Goal: Task Accomplishment & Management: Complete application form

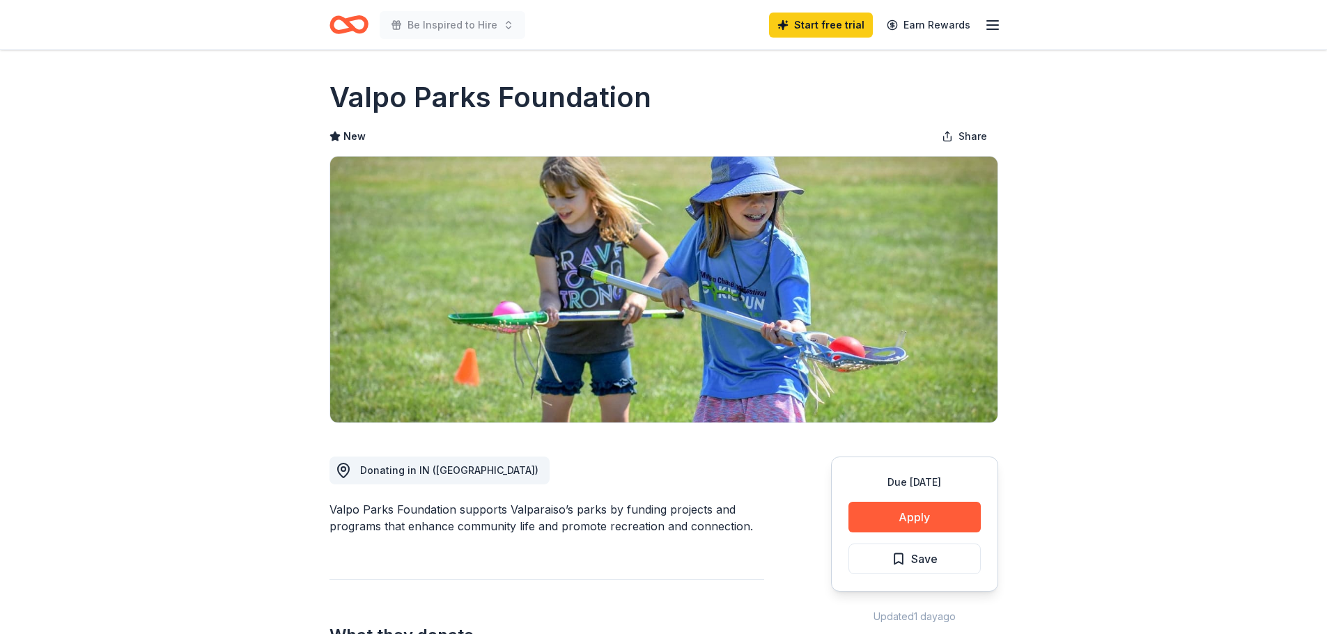
click at [340, 30] on icon "Home" at bounding box center [342, 24] width 22 height 14
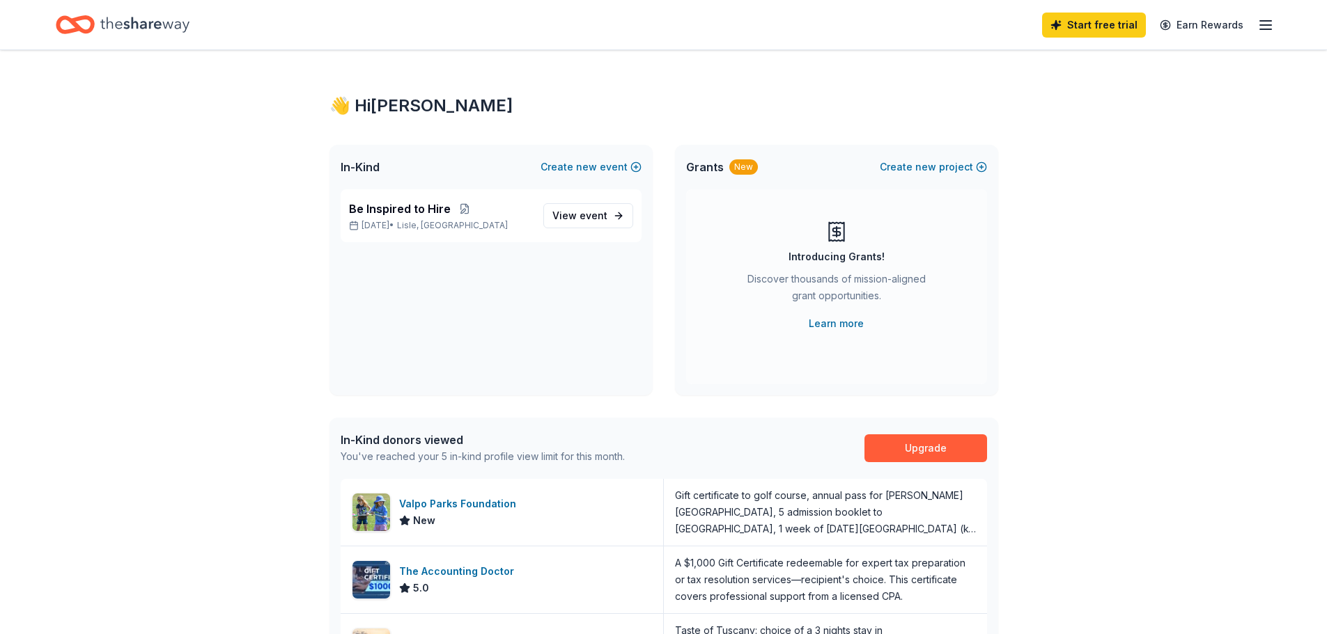
click at [1265, 25] on line "button" at bounding box center [1265, 25] width 11 height 0
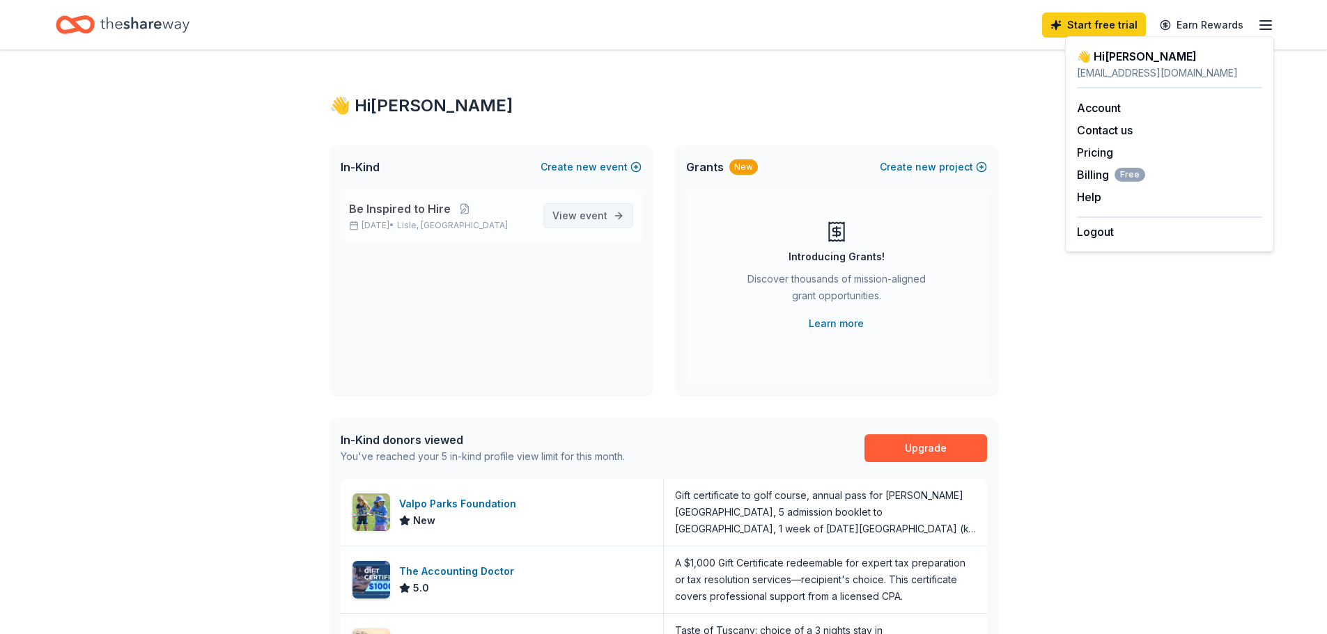
click at [575, 214] on span "View event" at bounding box center [579, 216] width 55 height 17
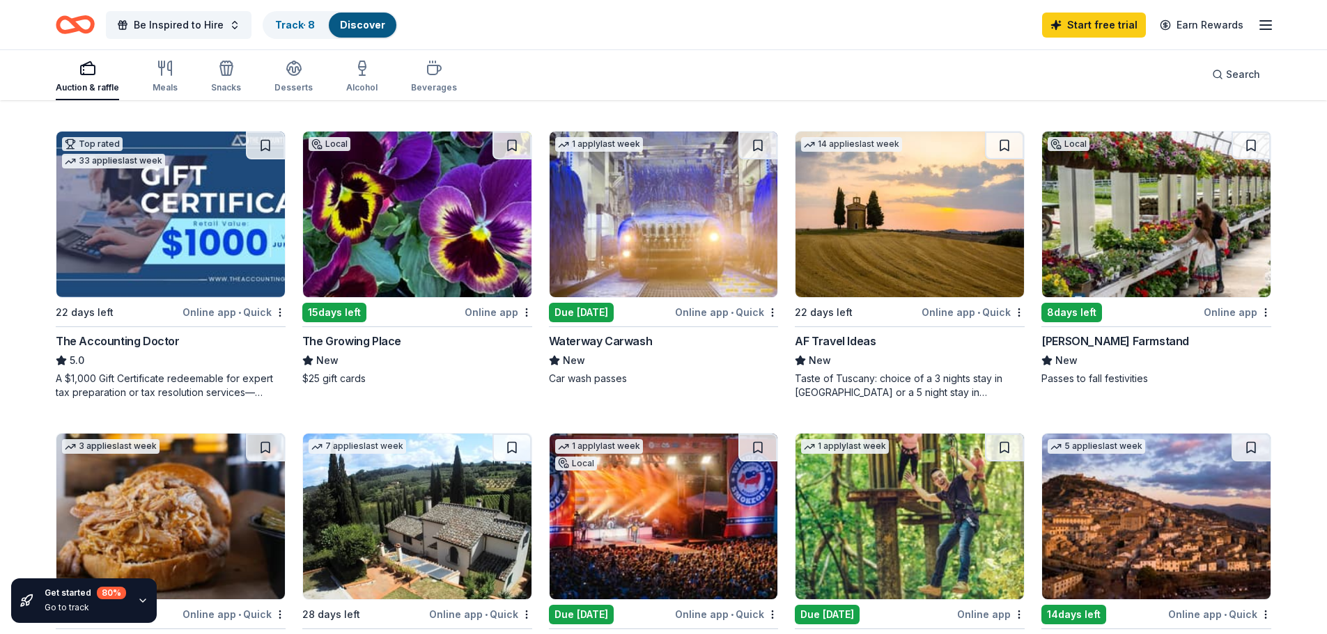
scroll to position [696, 0]
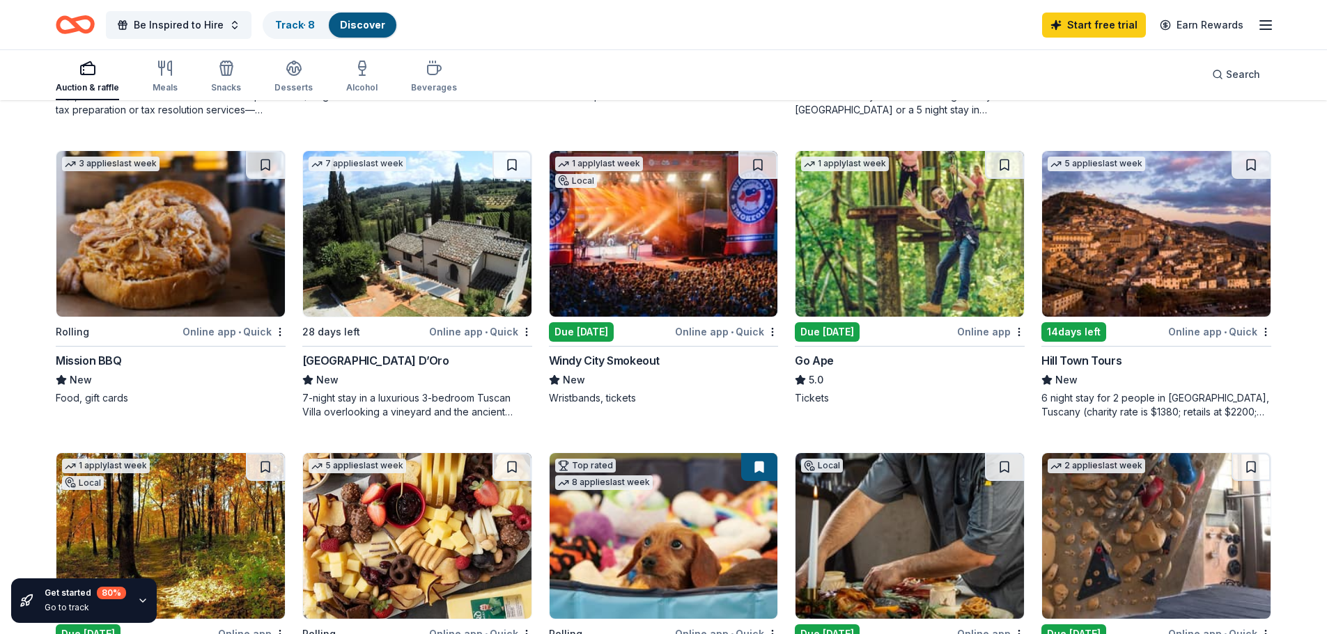
click at [630, 292] on img at bounding box center [663, 234] width 228 height 166
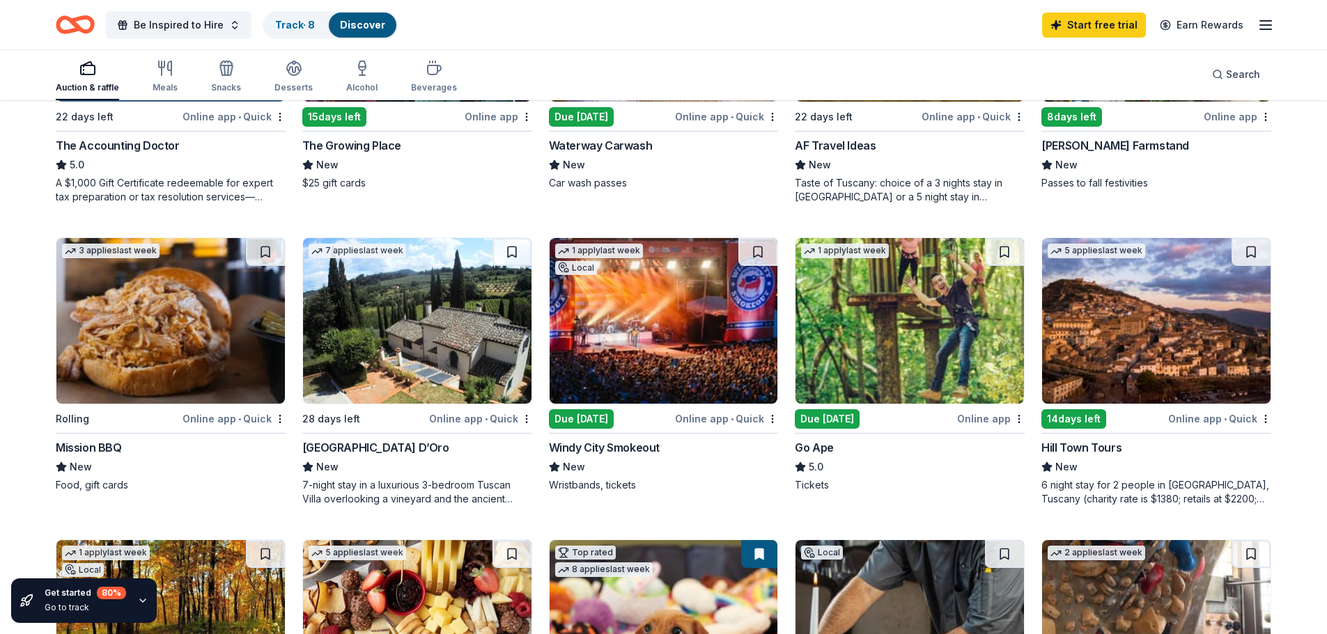
scroll to position [331, 0]
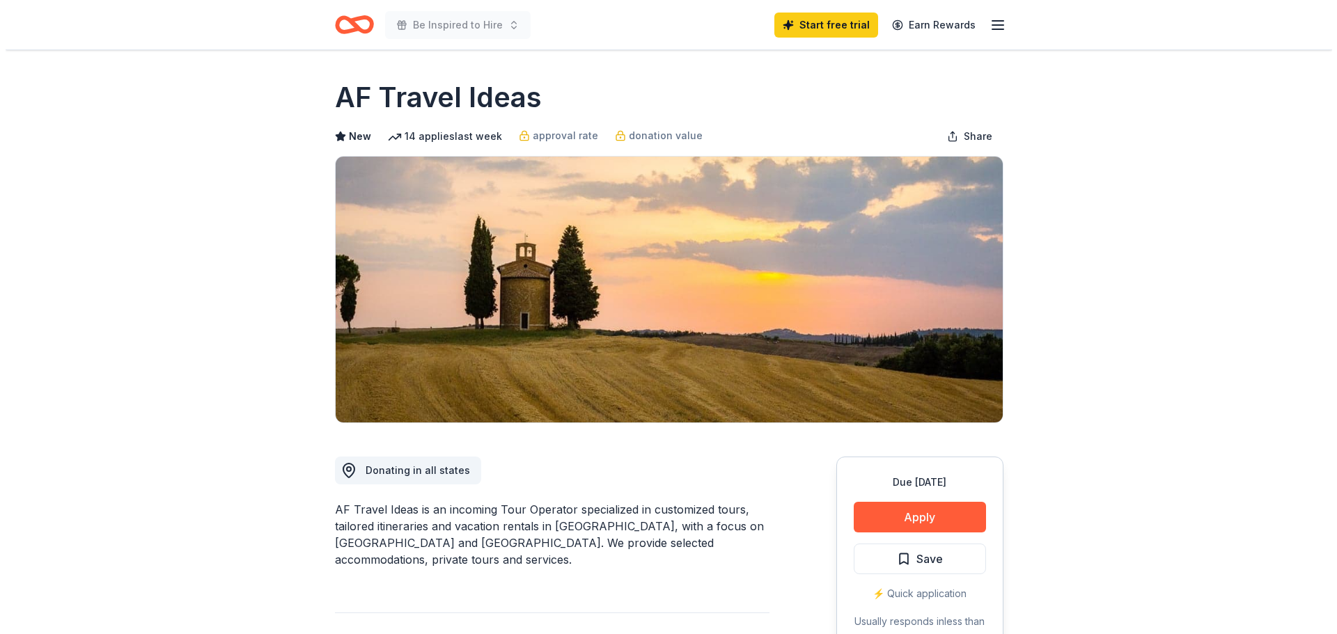
scroll to position [139, 0]
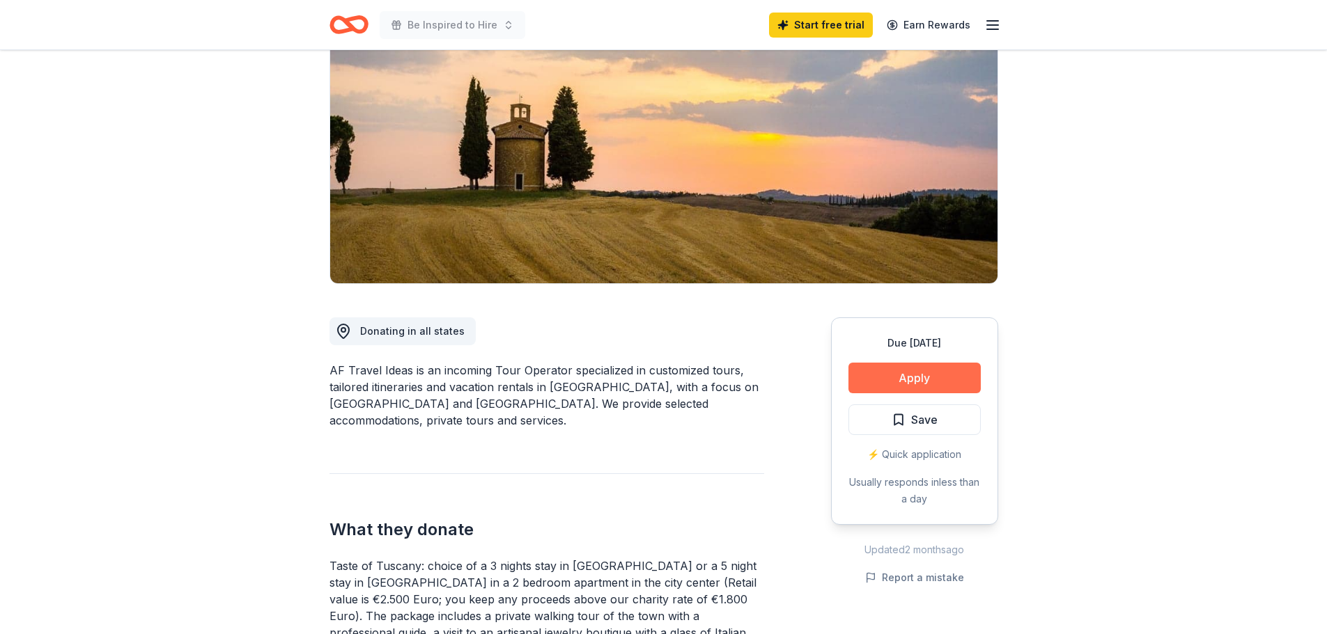
click at [935, 379] on button "Apply" at bounding box center [914, 378] width 132 height 31
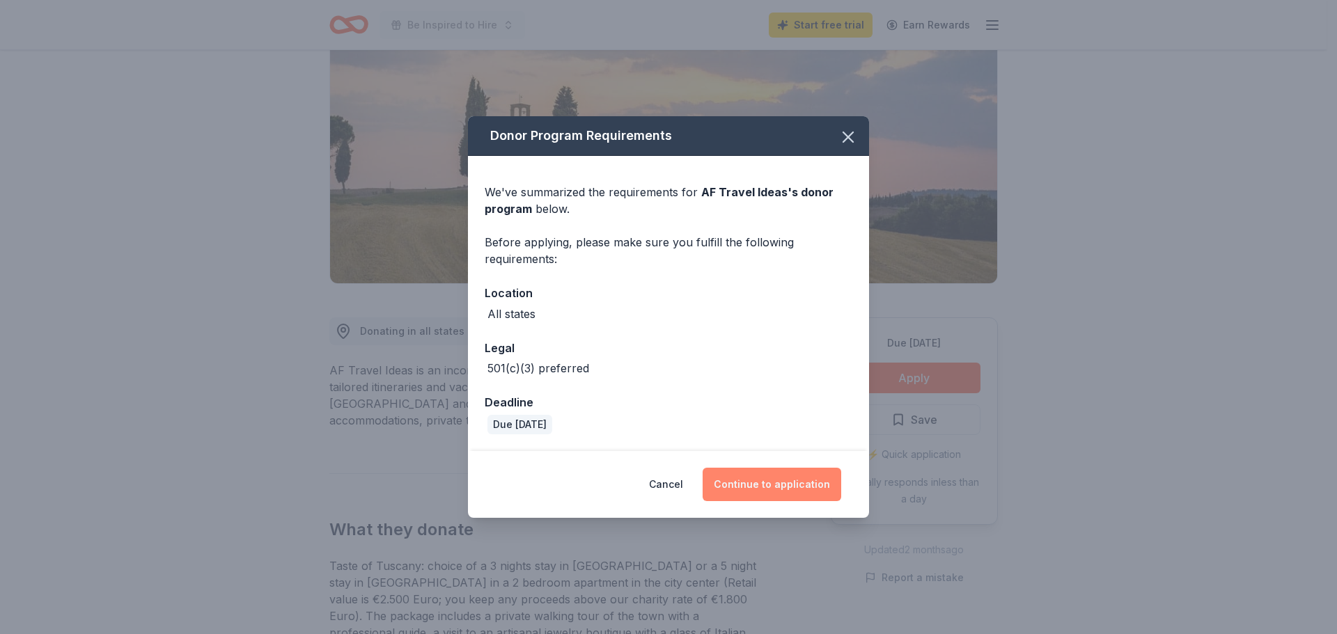
click at [752, 477] on button "Continue to application" at bounding box center [772, 484] width 139 height 33
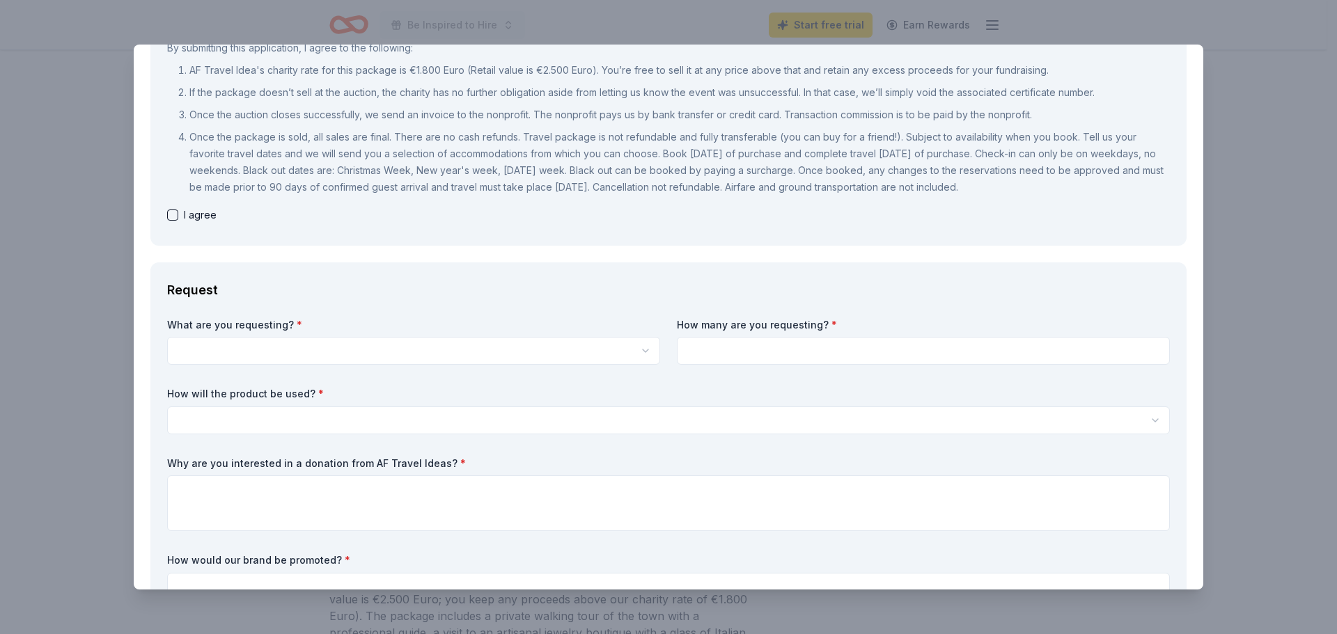
scroll to position [279, 0]
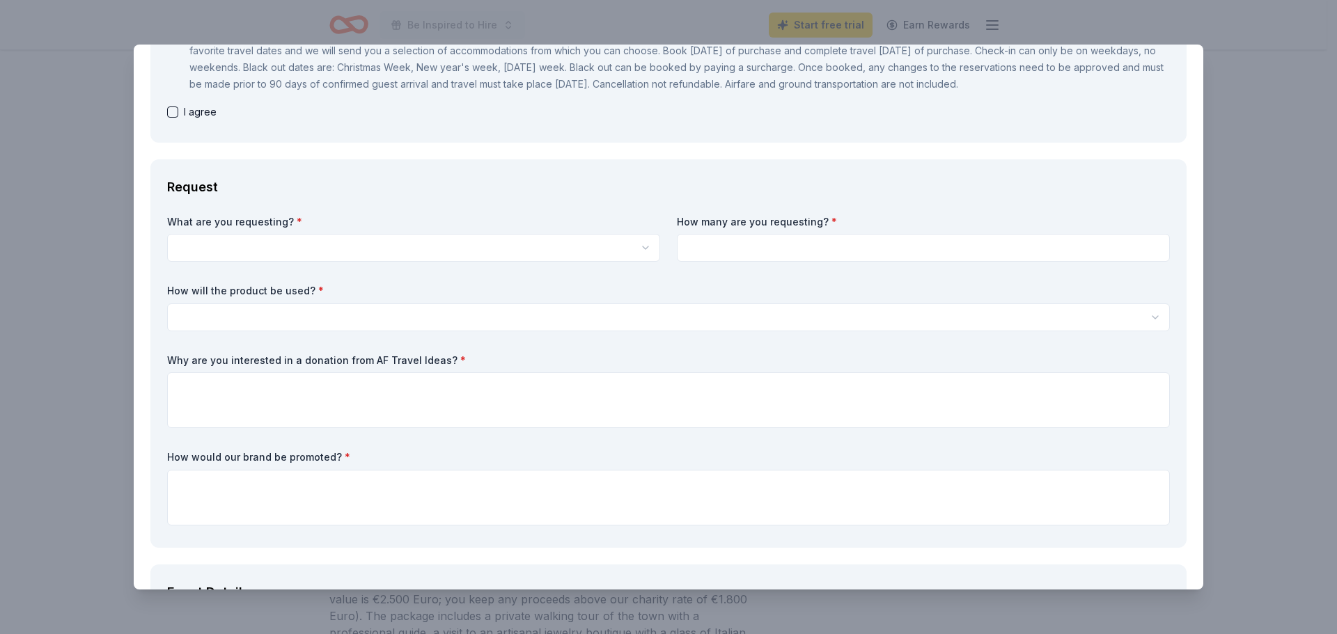
click at [384, 254] on html "Be Inspired to Hire Start free trial Earn Rewards Due in 22 days Share AF Trave…" at bounding box center [668, 178] width 1337 height 634
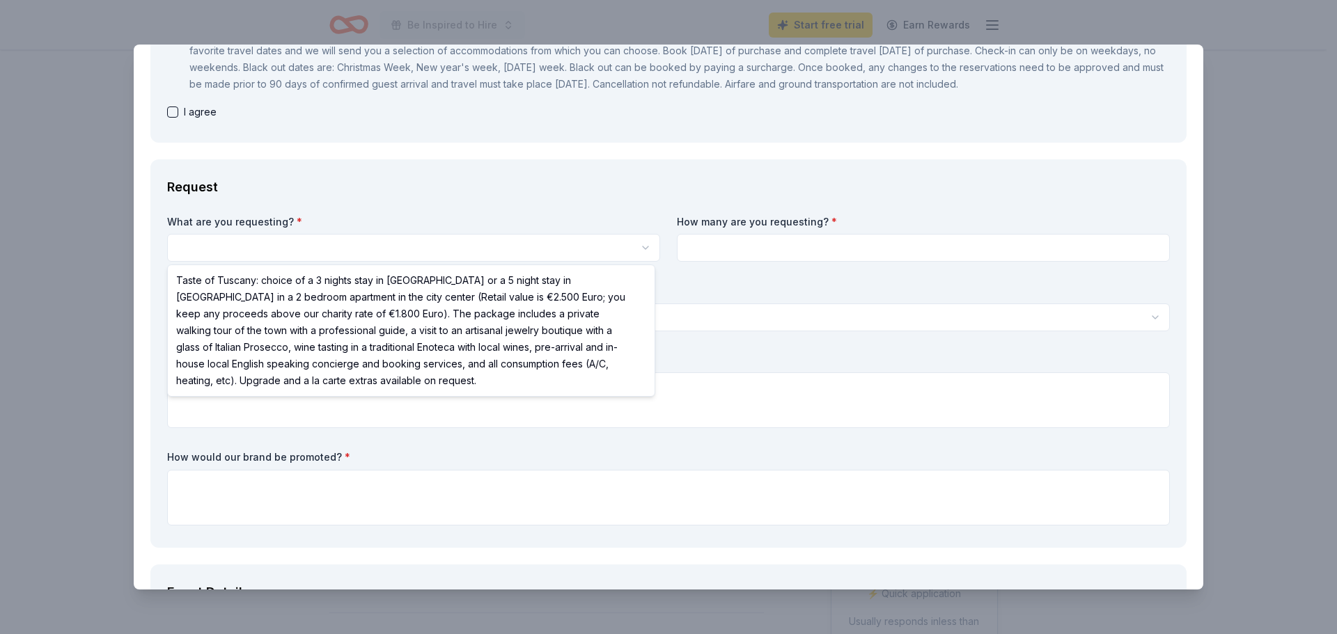
scroll to position [0, 0]
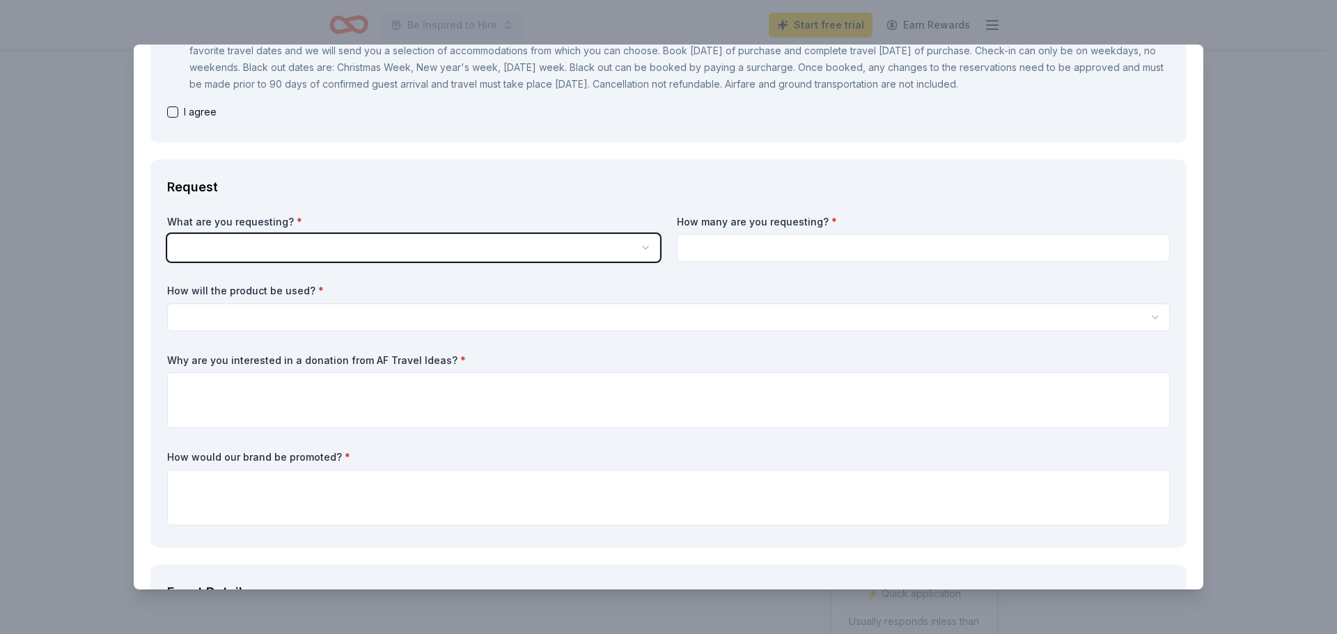
click at [382, 247] on html "Be Inspired to Hire Start free trial Earn Rewards Due in 22 days Share AF Trave…" at bounding box center [668, 317] width 1337 height 634
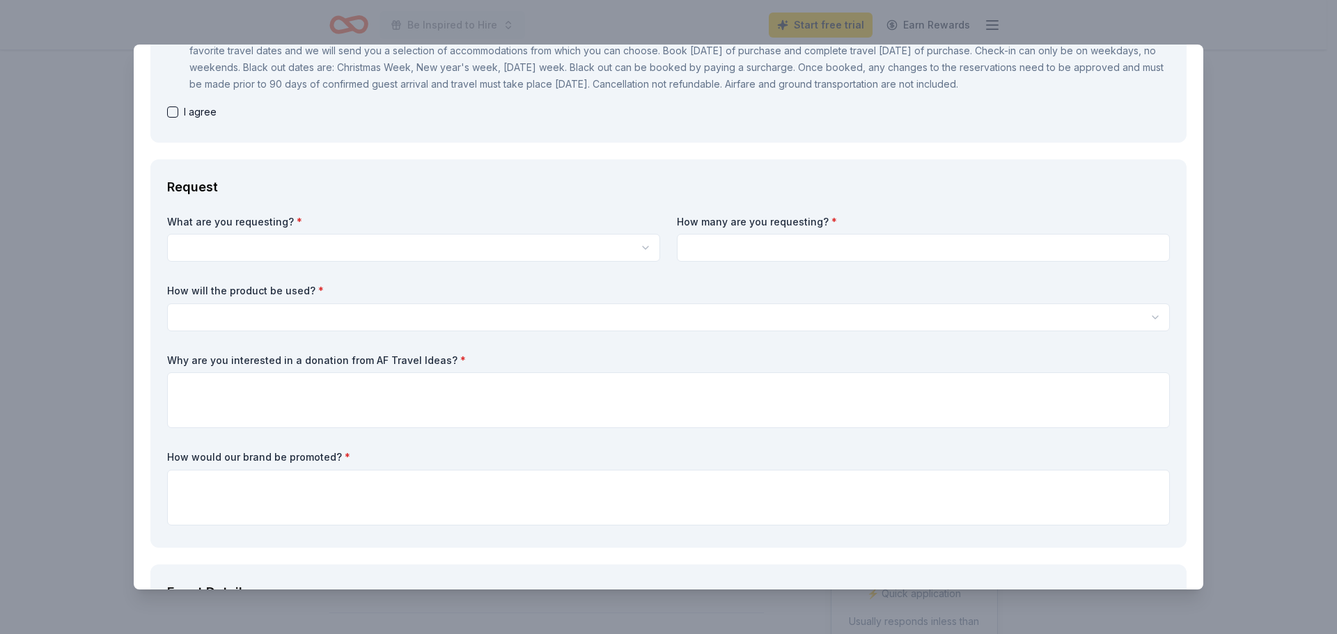
click at [461, 245] on html "Be Inspired to Hire Start free trial Earn Rewards Due in 22 days Share AF Trave…" at bounding box center [668, 317] width 1337 height 634
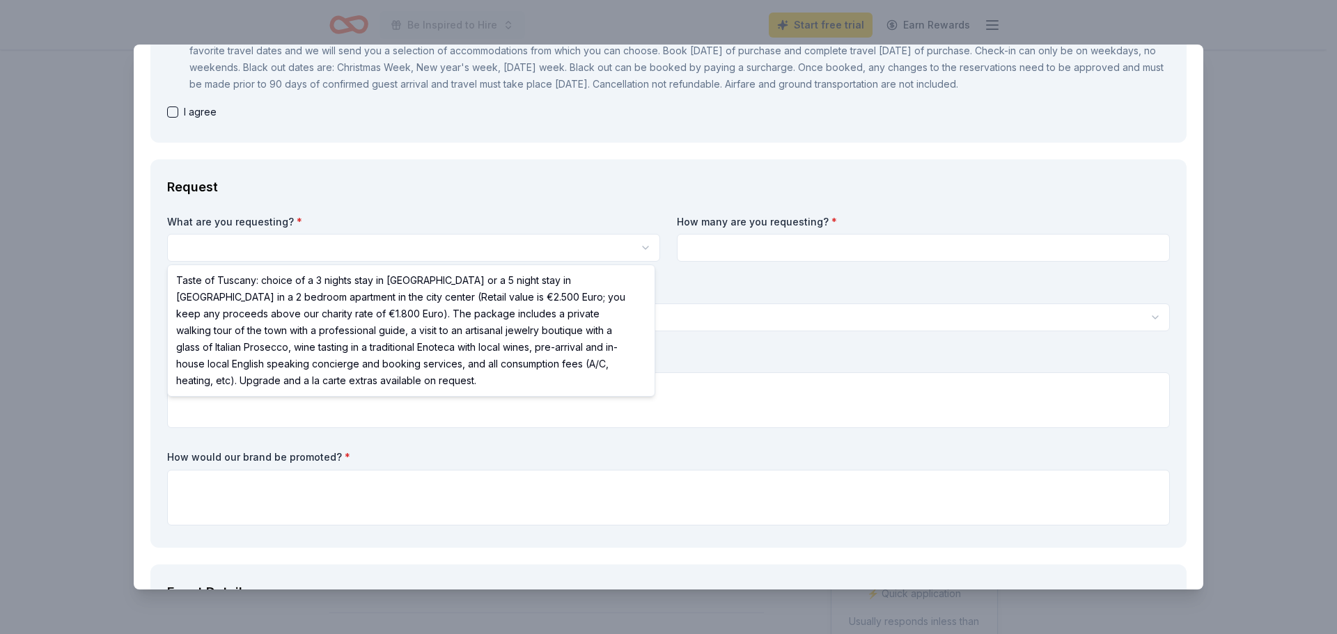
select select "Taste of Tuscany: choice of a 3 nights stay in Florence or a 5 night stay in Co…"
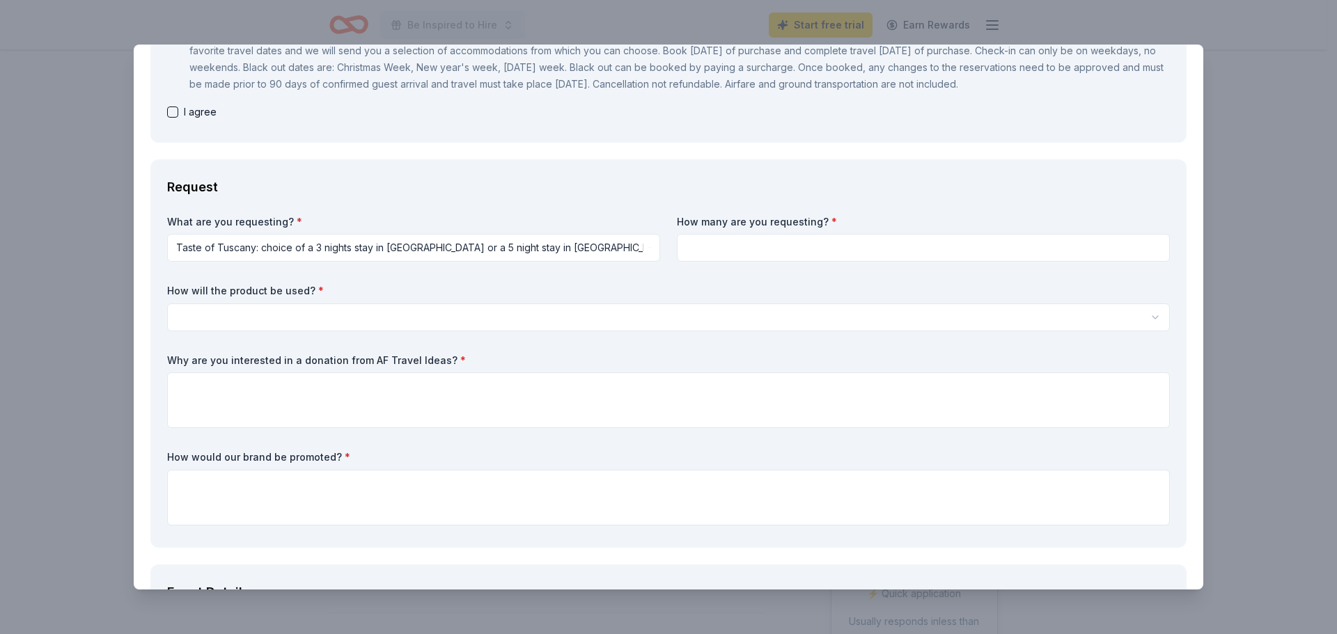
click at [779, 240] on input at bounding box center [923, 248] width 493 height 28
type input "1"
click at [176, 309] on html "Be Inspired to Hire Start free trial Earn Rewards Due in 22 days Share AF Trave…" at bounding box center [668, 317] width 1337 height 634
click at [225, 395] on textarea at bounding box center [668, 401] width 1003 height 56
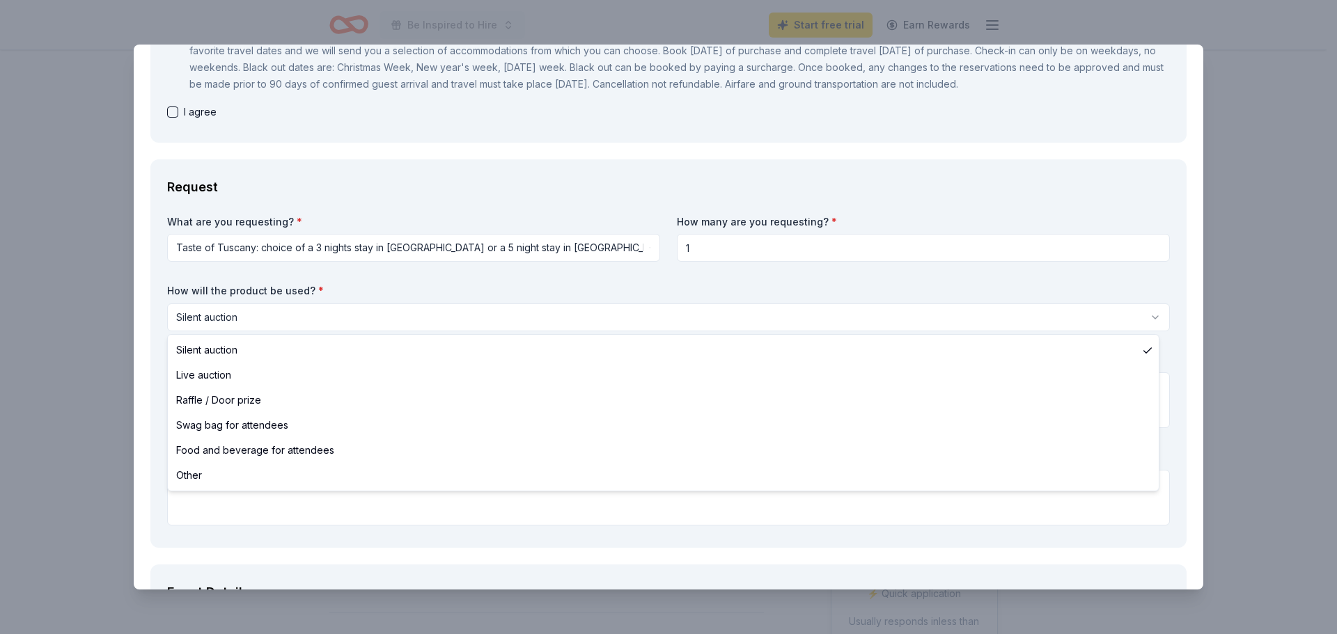
click at [233, 309] on html "Be Inspired to Hire Start free trial Earn Rewards Due in 22 days Share AF Trave…" at bounding box center [668, 317] width 1337 height 634
select select "liveAuction"
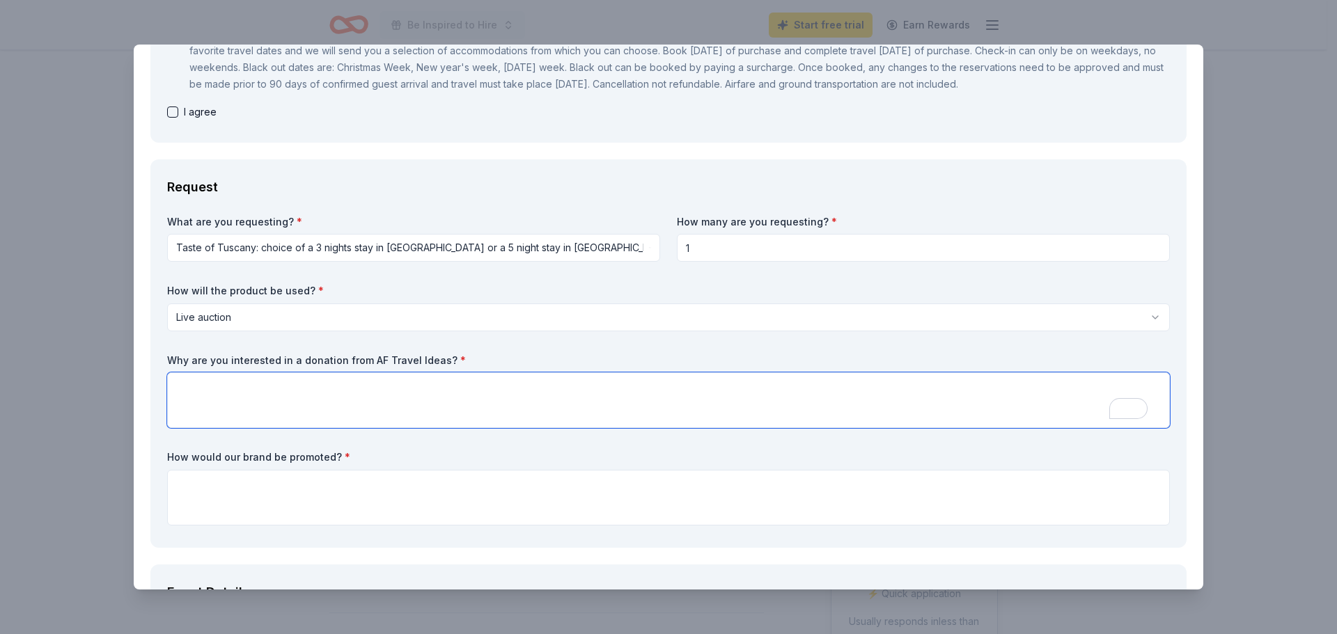
click at [245, 386] on textarea "To enrich screen reader interactions, please activate Accessibility in Grammarl…" at bounding box center [668, 401] width 1003 height 56
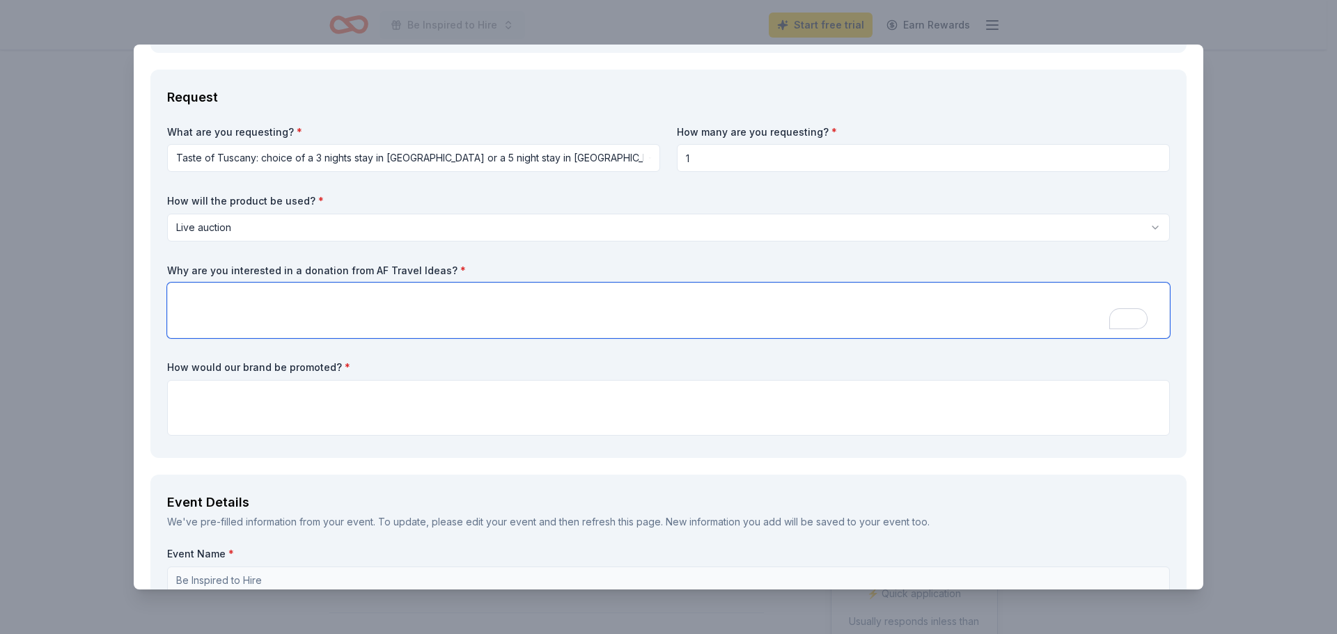
scroll to position [418, 0]
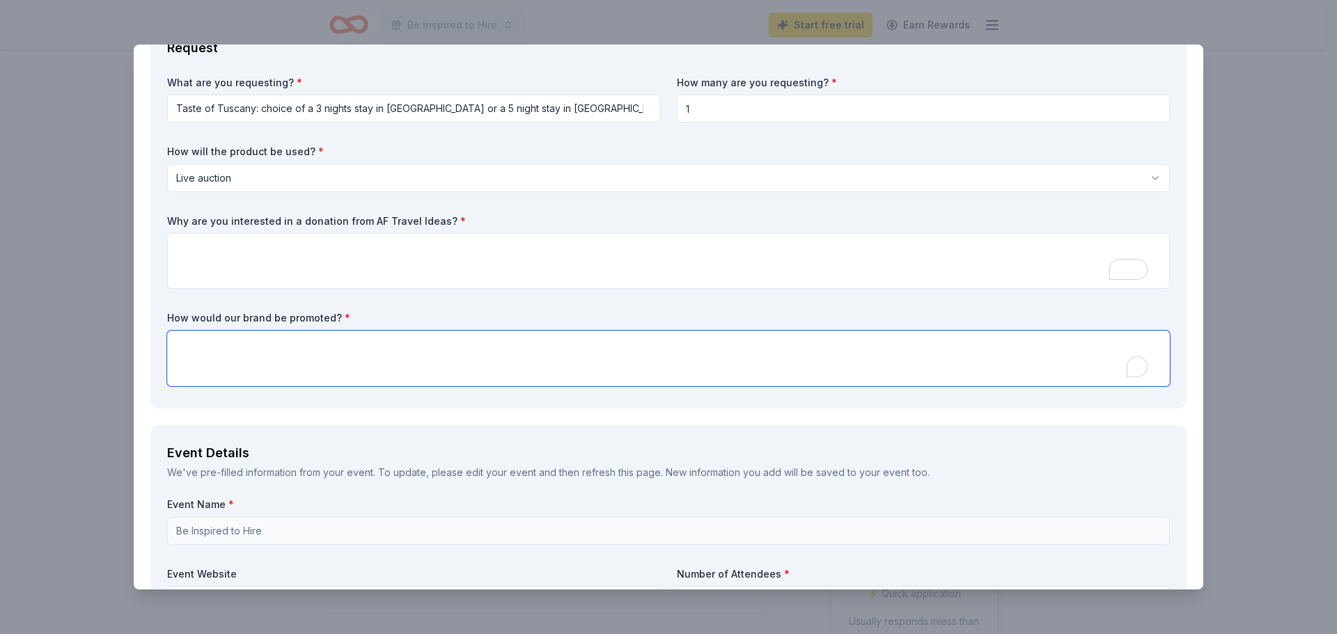
click at [317, 361] on textarea "To enrich screen reader interactions, please activate Accessibility in Grammarl…" at bounding box center [668, 359] width 1003 height 56
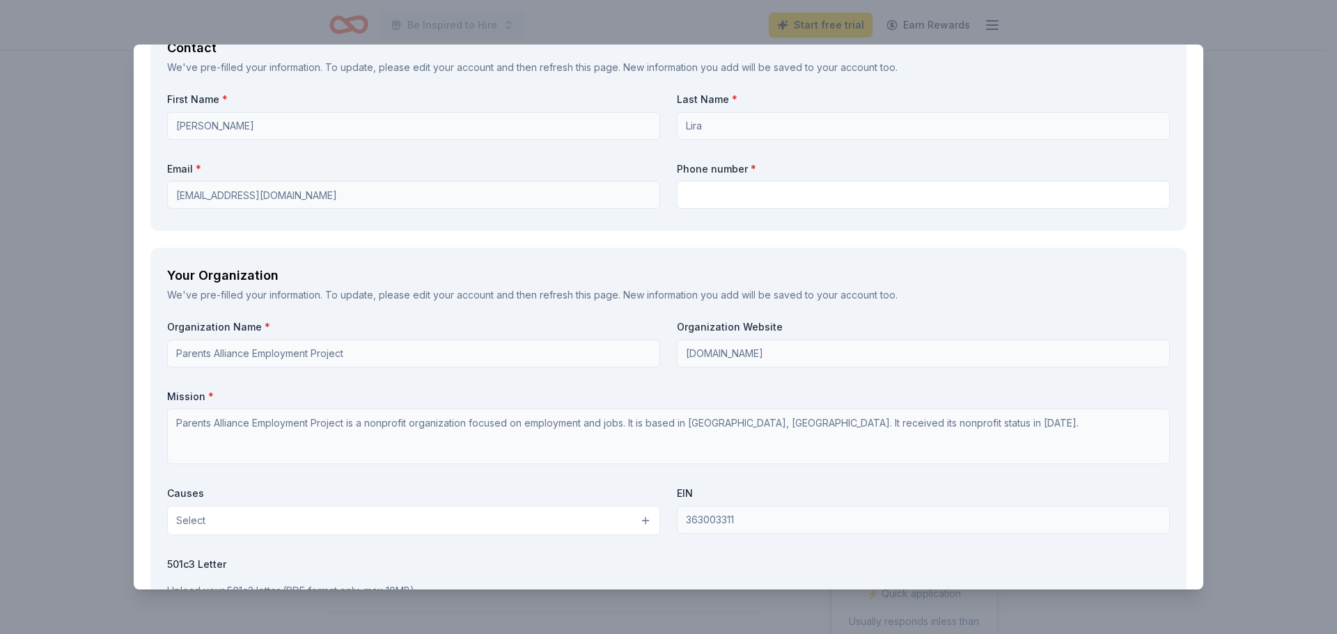
scroll to position [1602, 0]
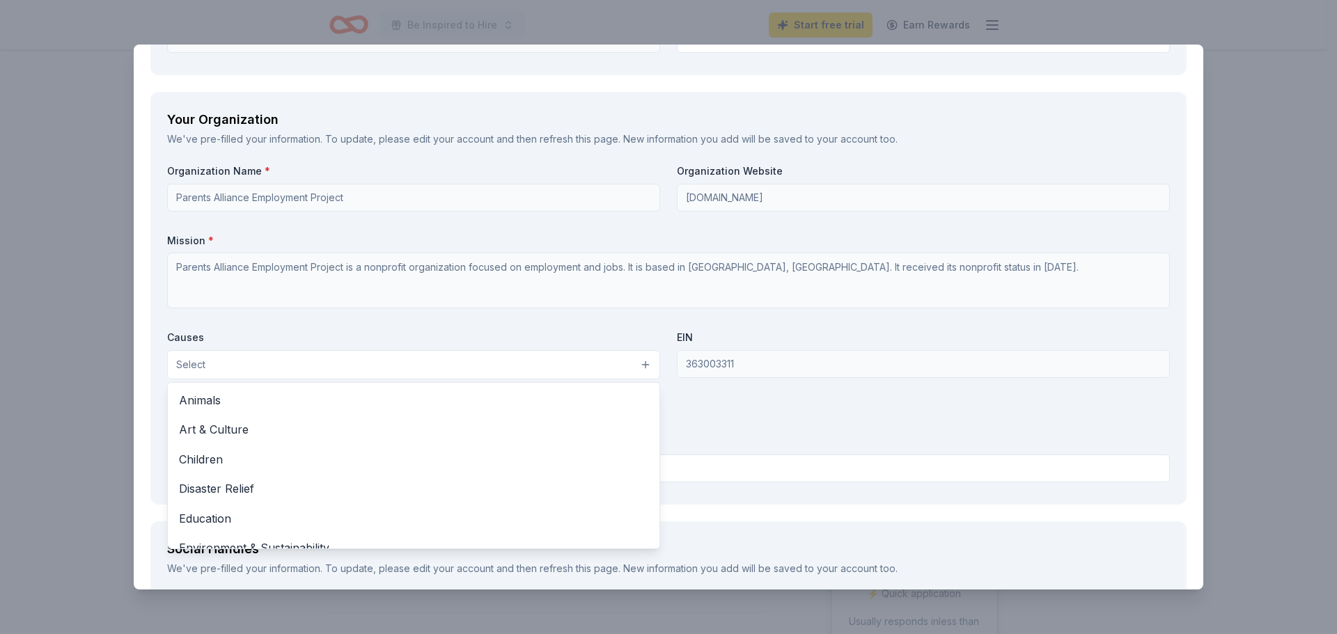
click at [348, 365] on button "Select" at bounding box center [413, 364] width 493 height 29
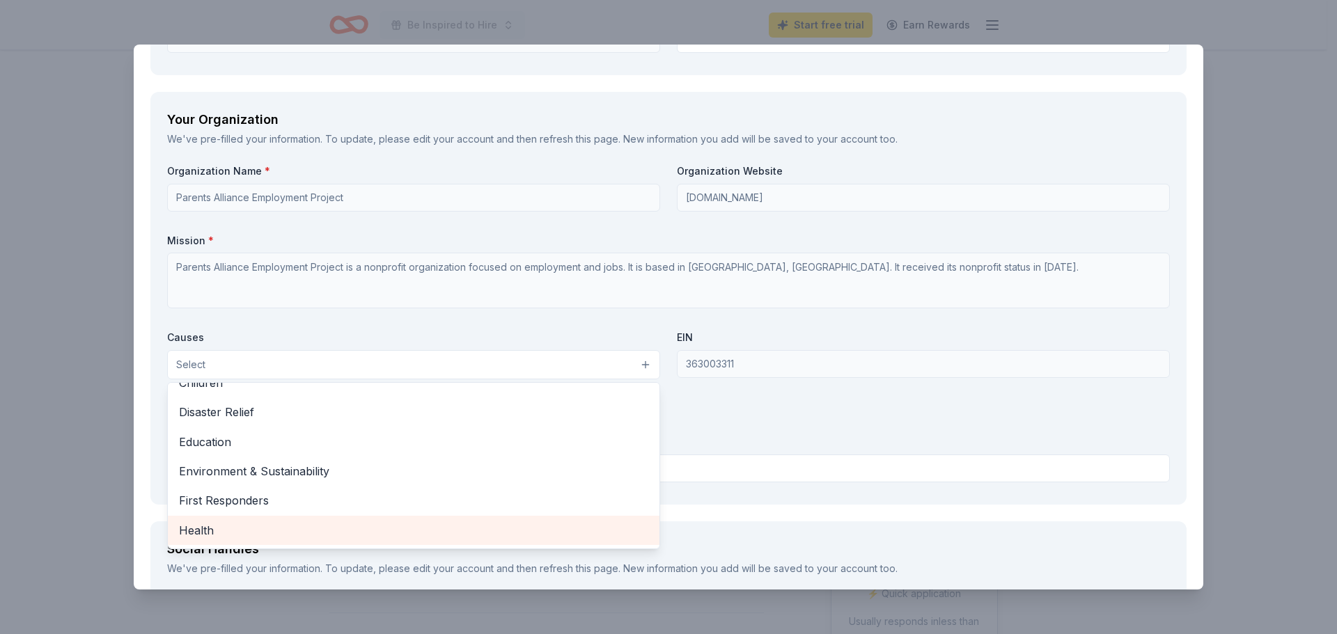
scroll to position [55, 0]
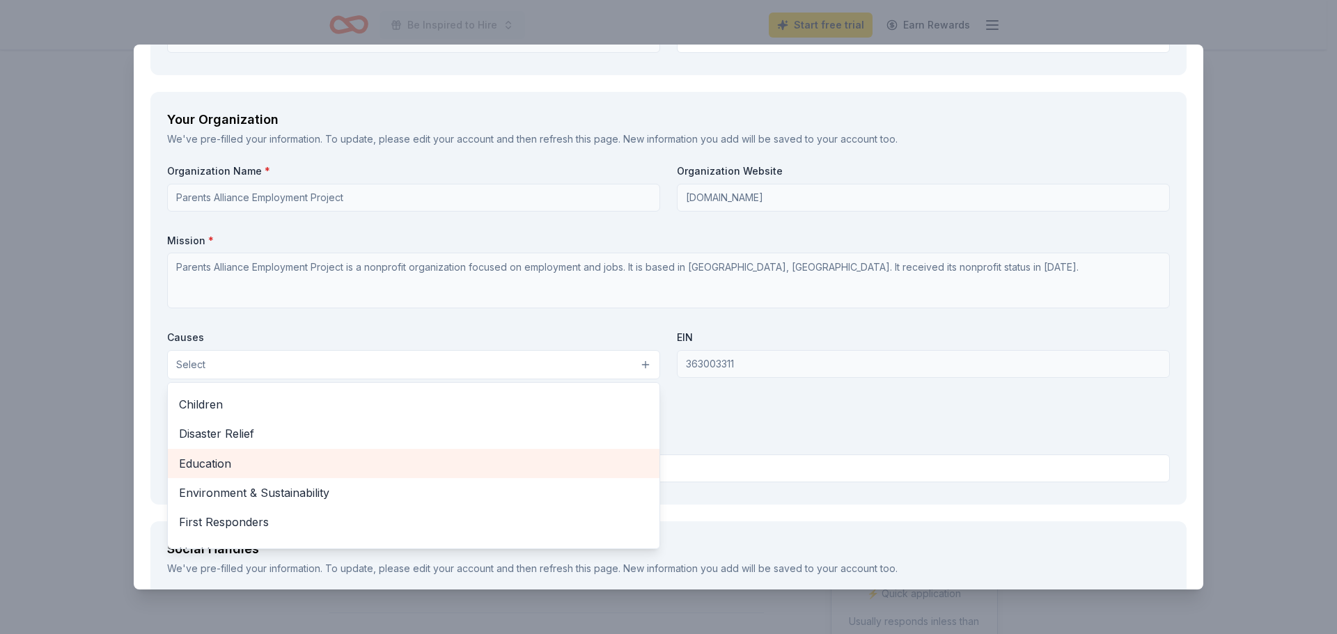
click at [244, 455] on span "Education" at bounding box center [413, 464] width 469 height 18
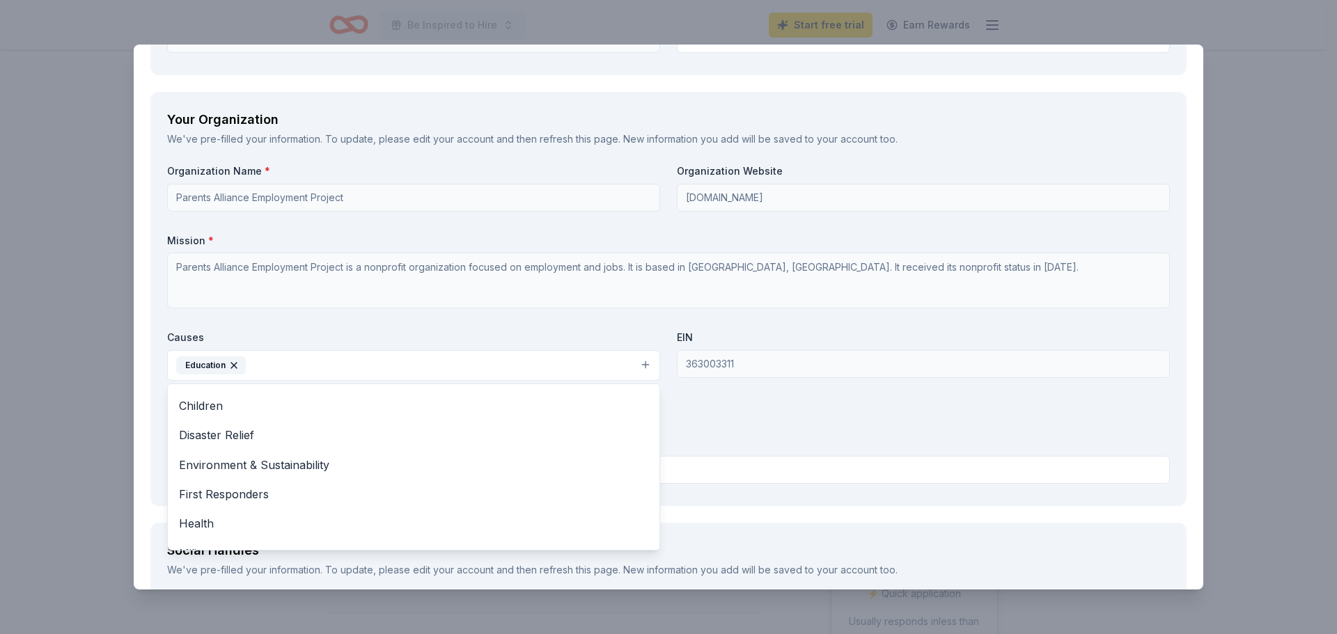
click at [310, 331] on div "Causes Education Animals Art & Culture Children Disaster Relief Environment & S…" at bounding box center [413, 356] width 493 height 50
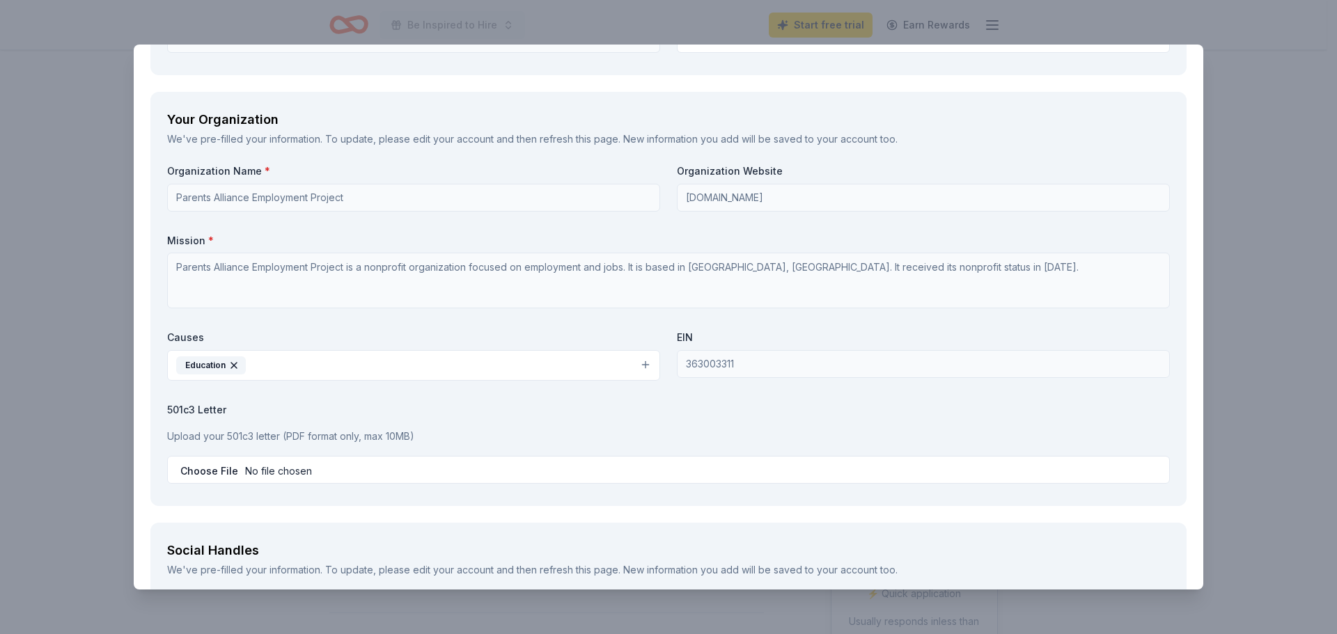
click at [301, 368] on button "Education" at bounding box center [413, 365] width 493 height 31
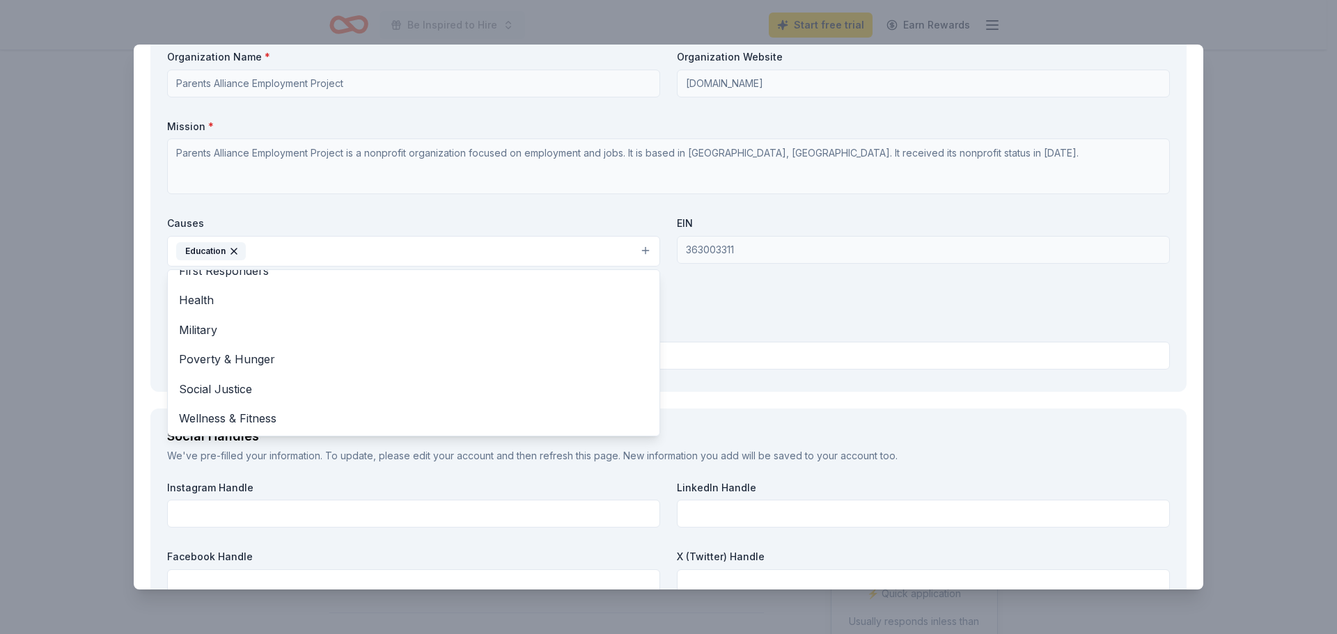
scroll to position [1811, 0]
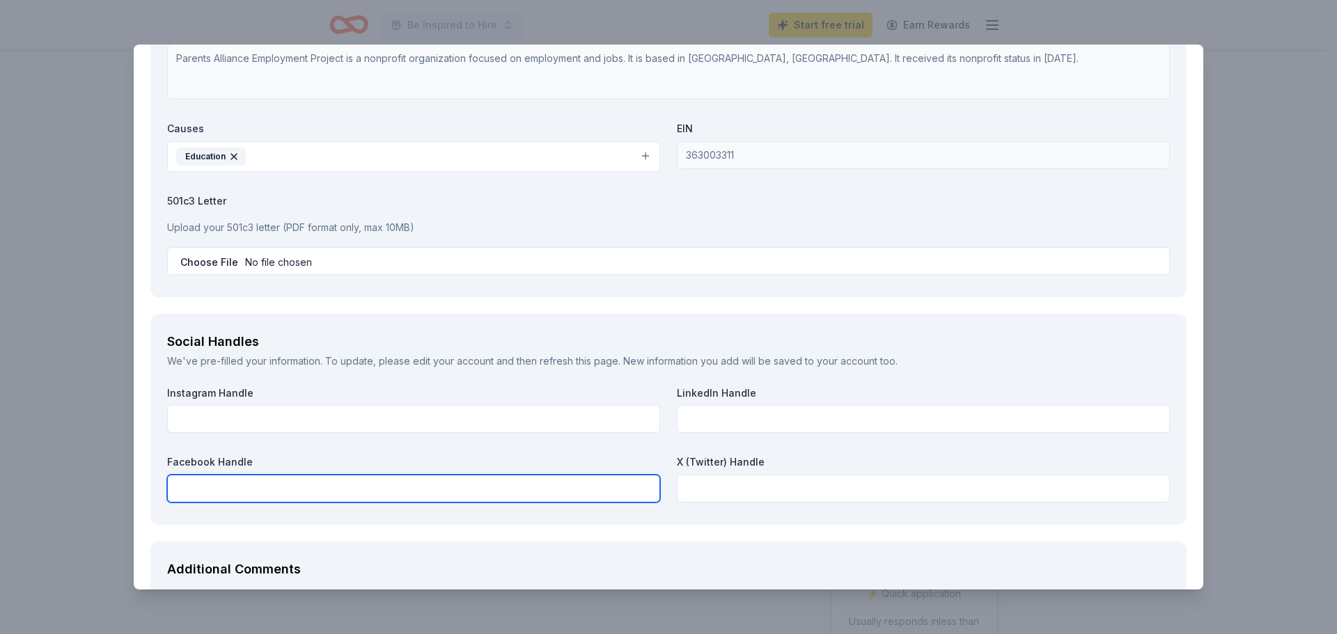
click at [352, 477] on input "text" at bounding box center [413, 489] width 493 height 28
paste input "https://www.facebook.com/Parents-Alliance-Employment-Project-100274801662413/"
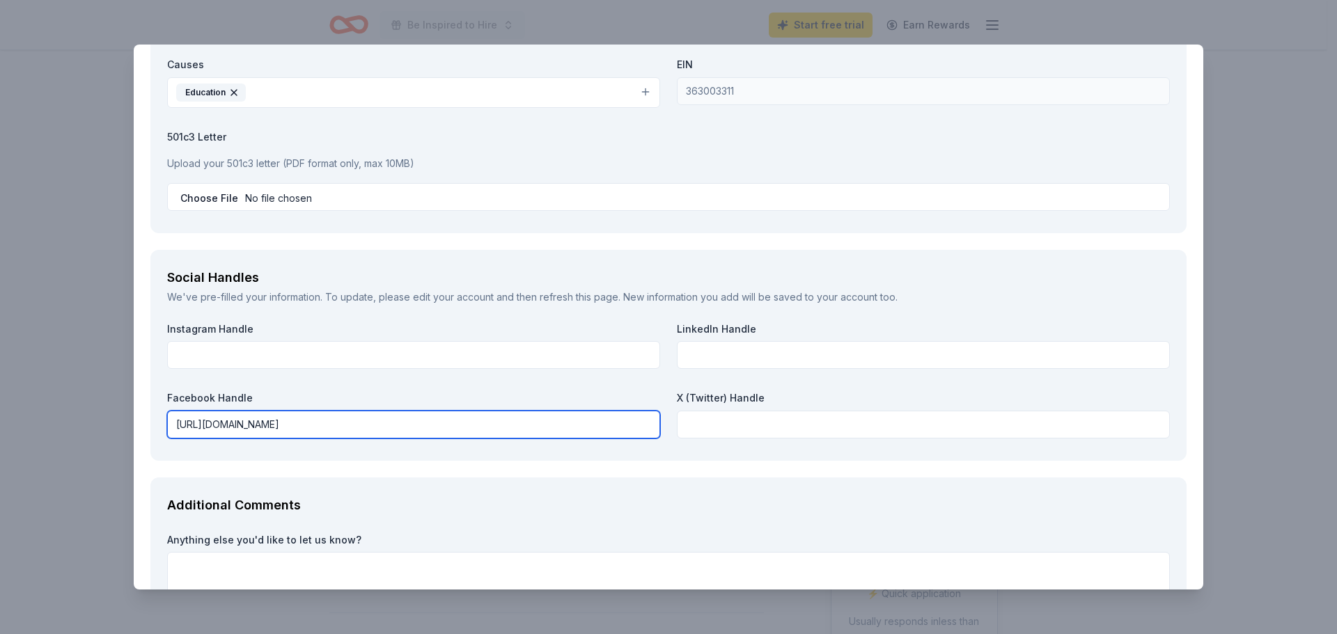
scroll to position [1709, 0]
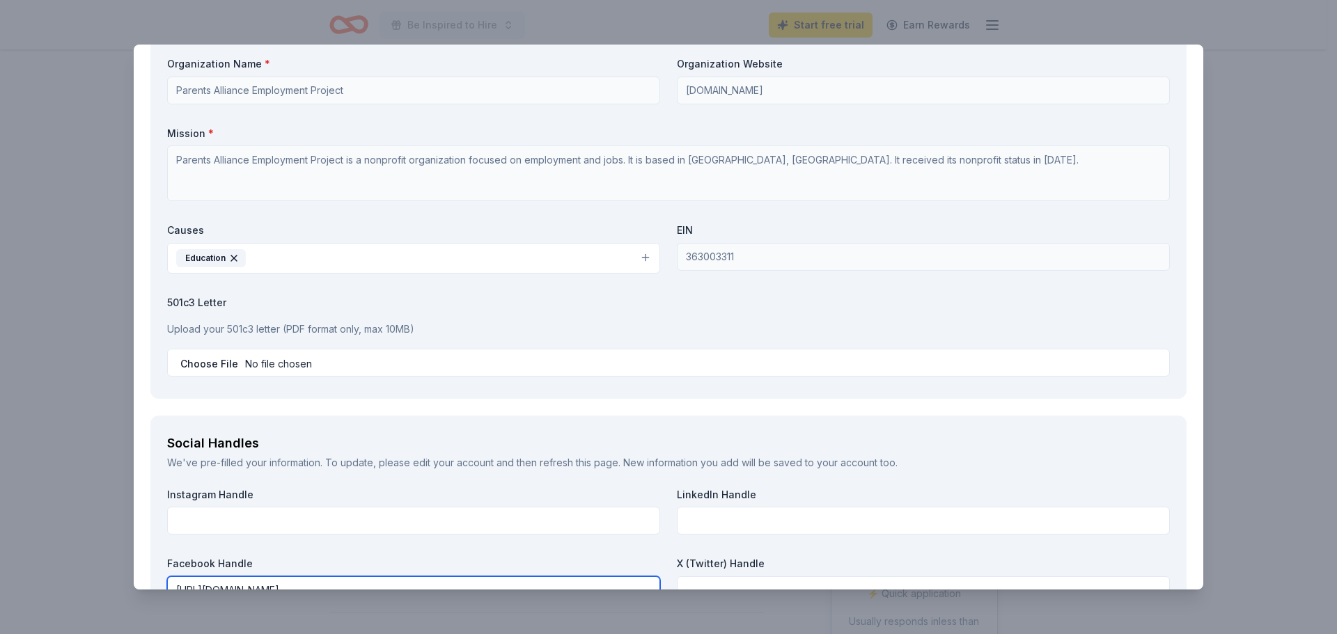
type input "https://www.facebook.com/Parents-Alliance-Employment-Project-100274801662413/"
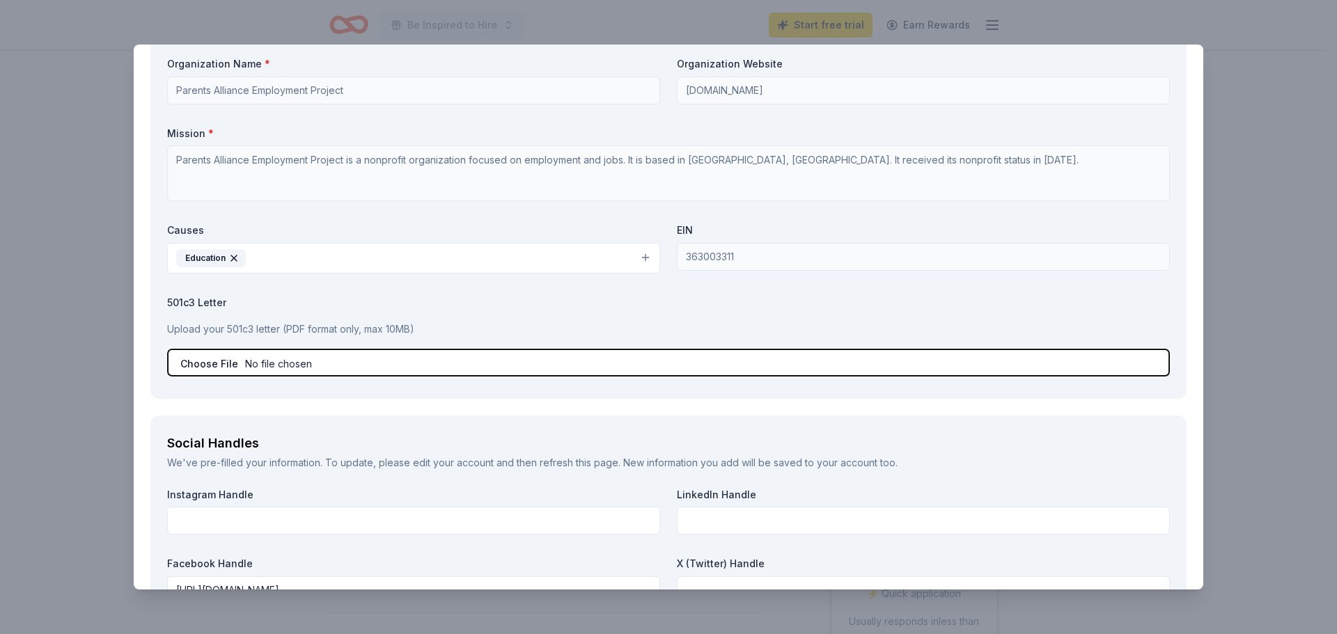
click at [451, 363] on input "file" at bounding box center [668, 363] width 1003 height 28
type input "C:\fakepath\501(c)(3) determination letter.pdf"
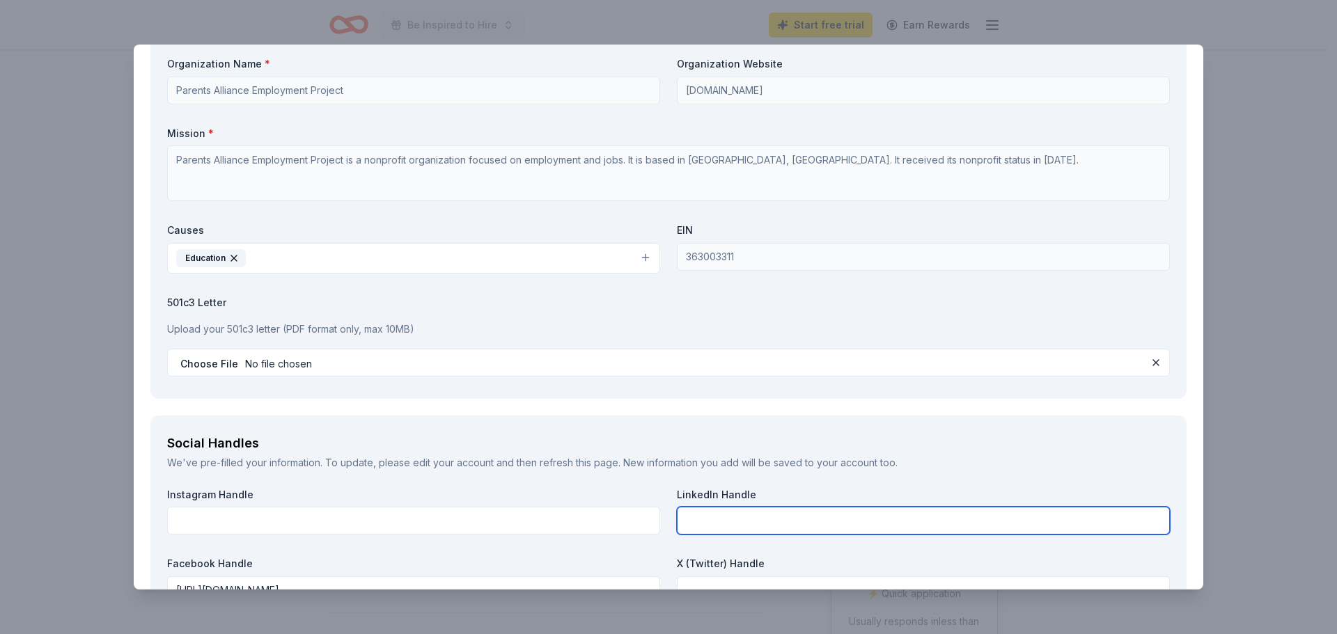
click at [733, 517] on input "text" at bounding box center [923, 521] width 493 height 28
paste input "https://www.linkedin.com/company/parentsalliance-employmentproject"
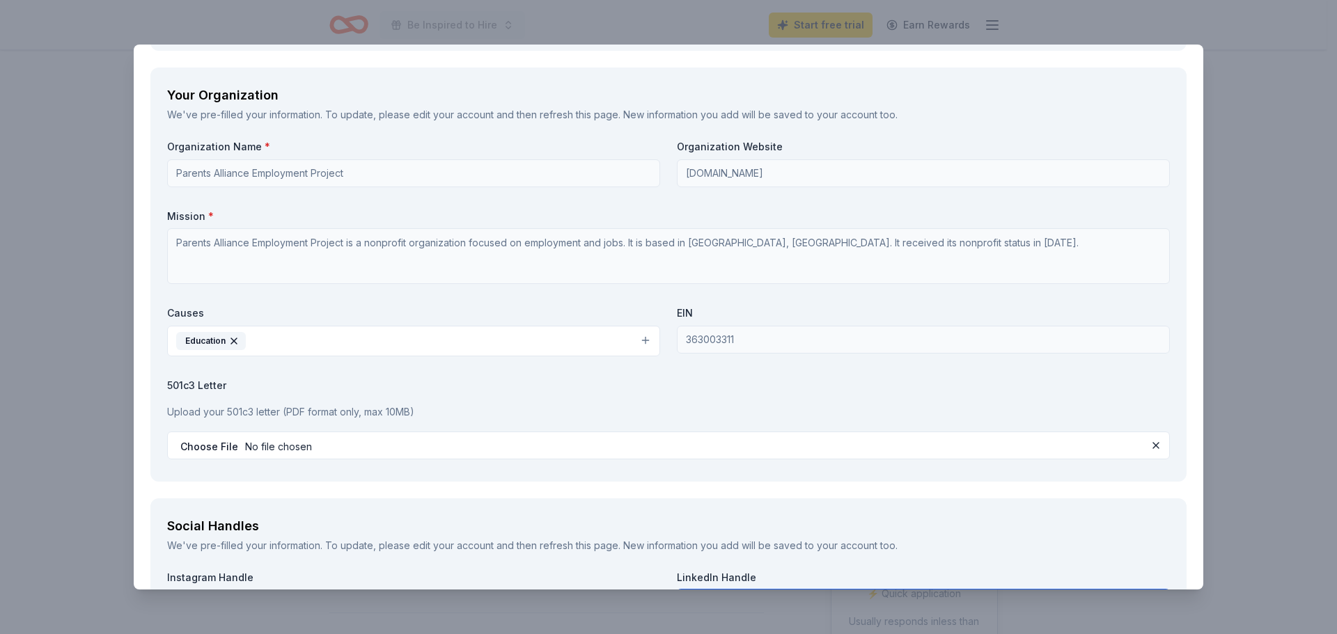
scroll to position [1500, 0]
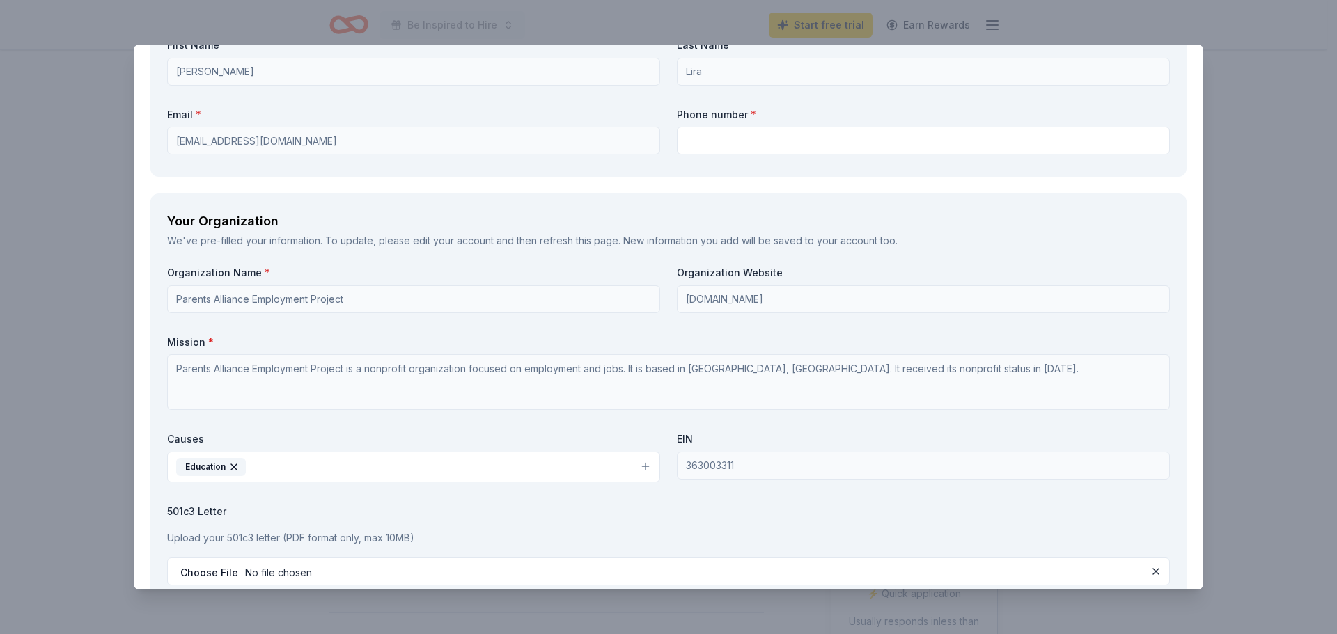
type input "https://www.linkedin.com/company/parentsalliance-employmentproject"
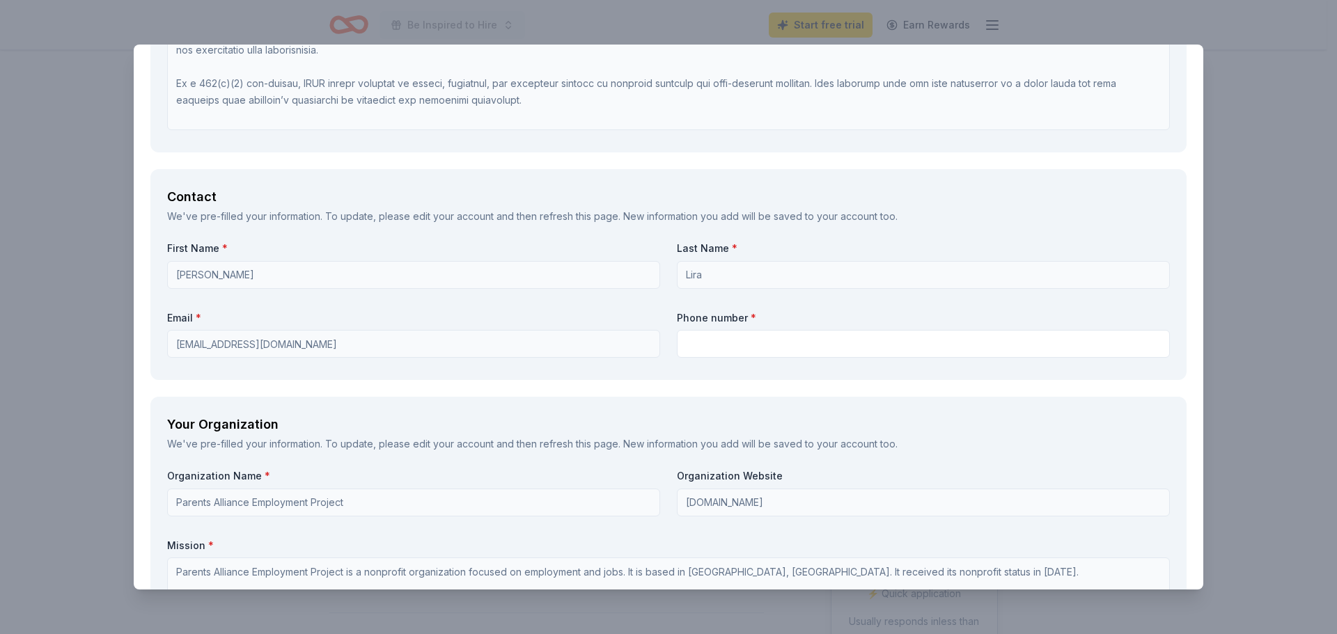
scroll to position [1291, 0]
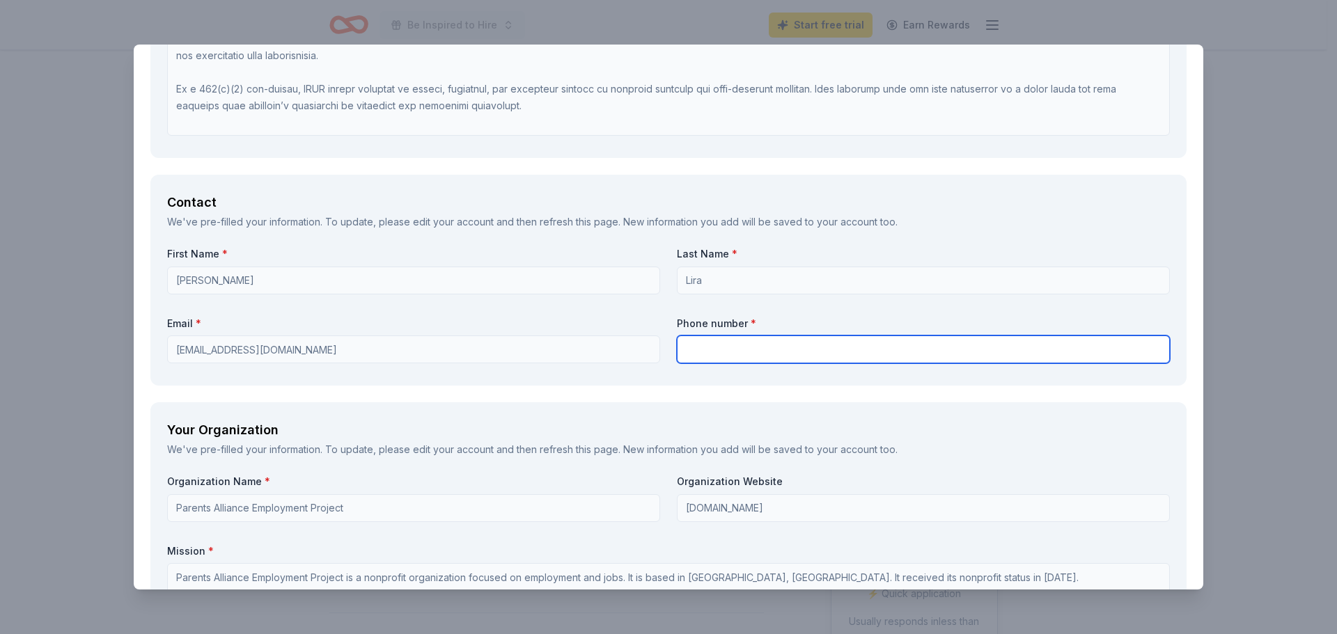
click at [740, 351] on input "text" at bounding box center [923, 350] width 493 height 28
type input "6304492707"
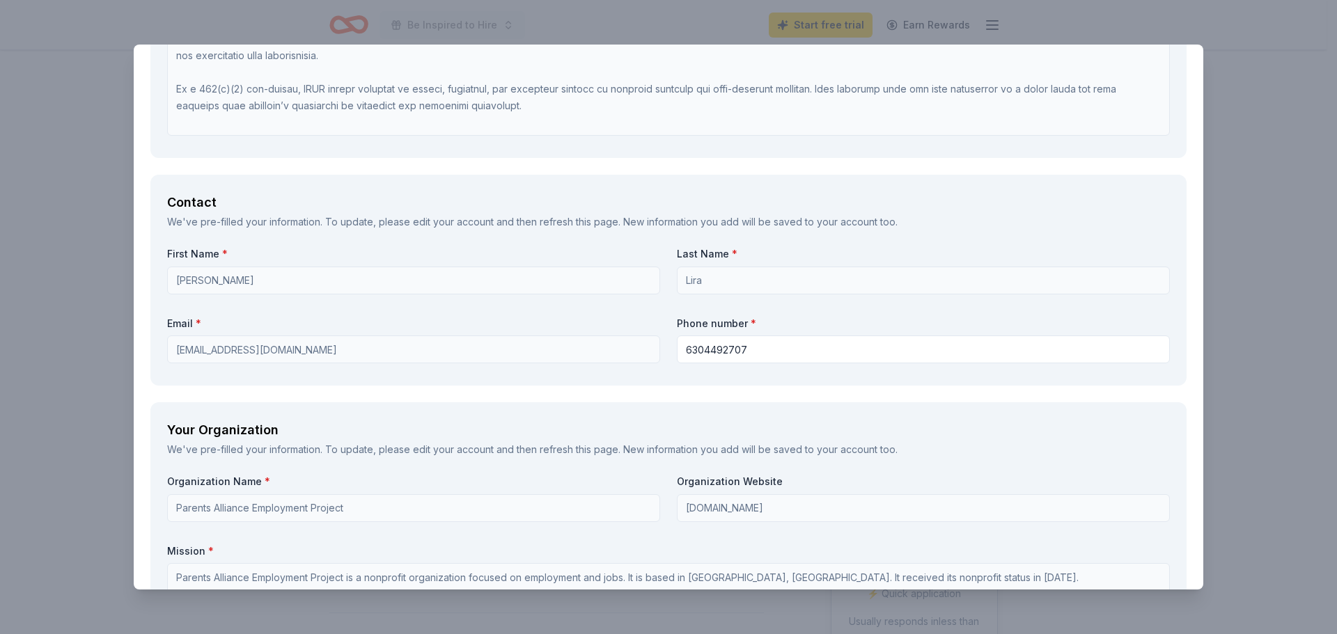
click at [405, 464] on div "Your Organization We've pre-filled your information. To update, please edit you…" at bounding box center [668, 610] width 1036 height 414
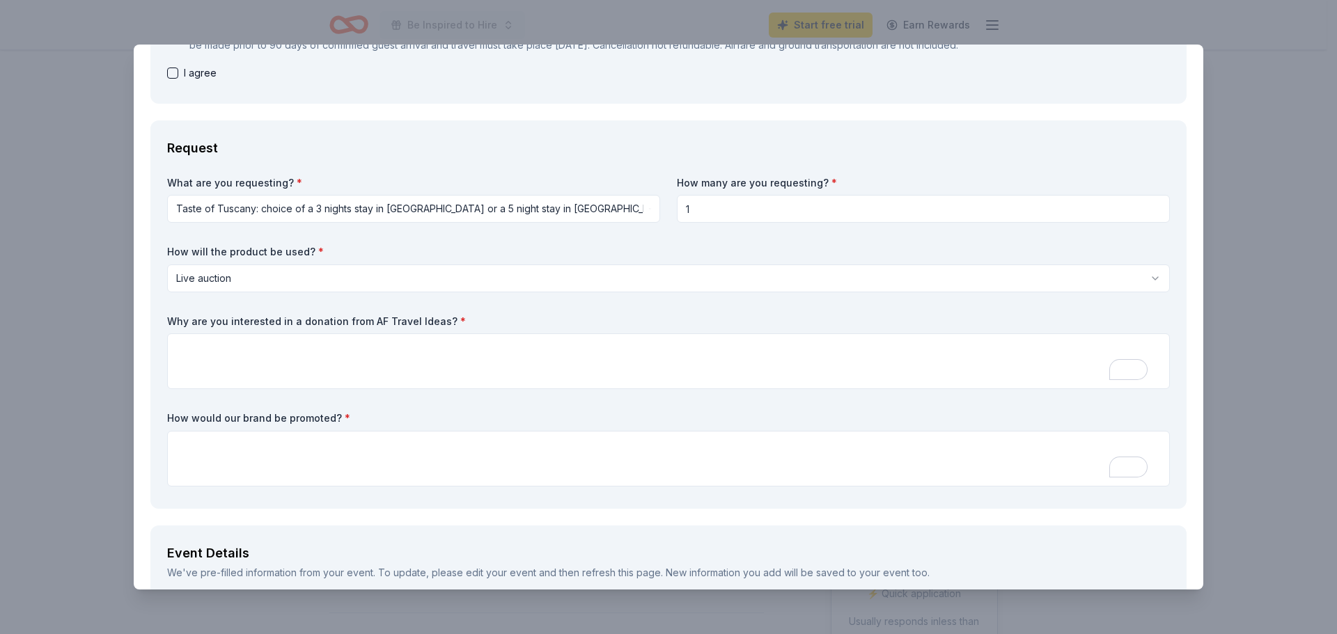
scroll to position [316, 0]
drag, startPoint x: 451, startPoint y: 320, endPoint x: 144, endPoint y: 320, distance: 306.4
drag, startPoint x: 171, startPoint y: 322, endPoint x: 395, endPoint y: 316, distance: 223.6
click at [395, 316] on label "Why are you interested in a donation from AF Travel Ideas? *" at bounding box center [668, 323] width 1003 height 14
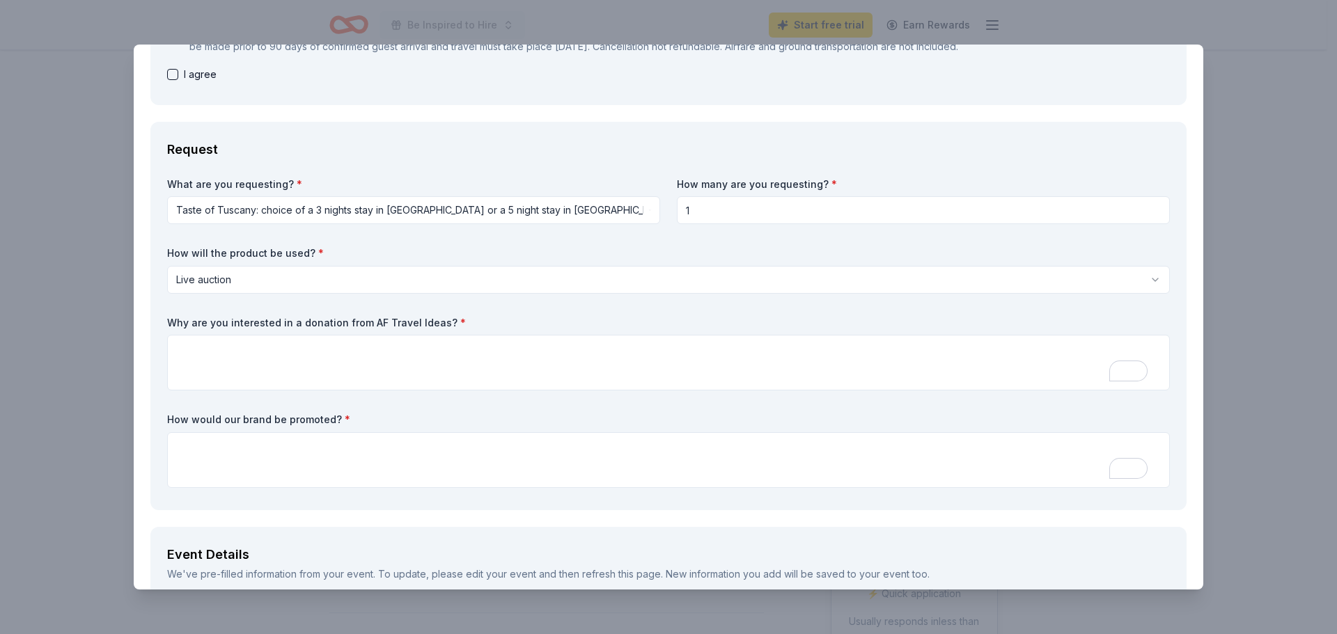
click at [355, 327] on label "Why are you interested in a donation from AF Travel Ideas? *" at bounding box center [668, 323] width 1003 height 14
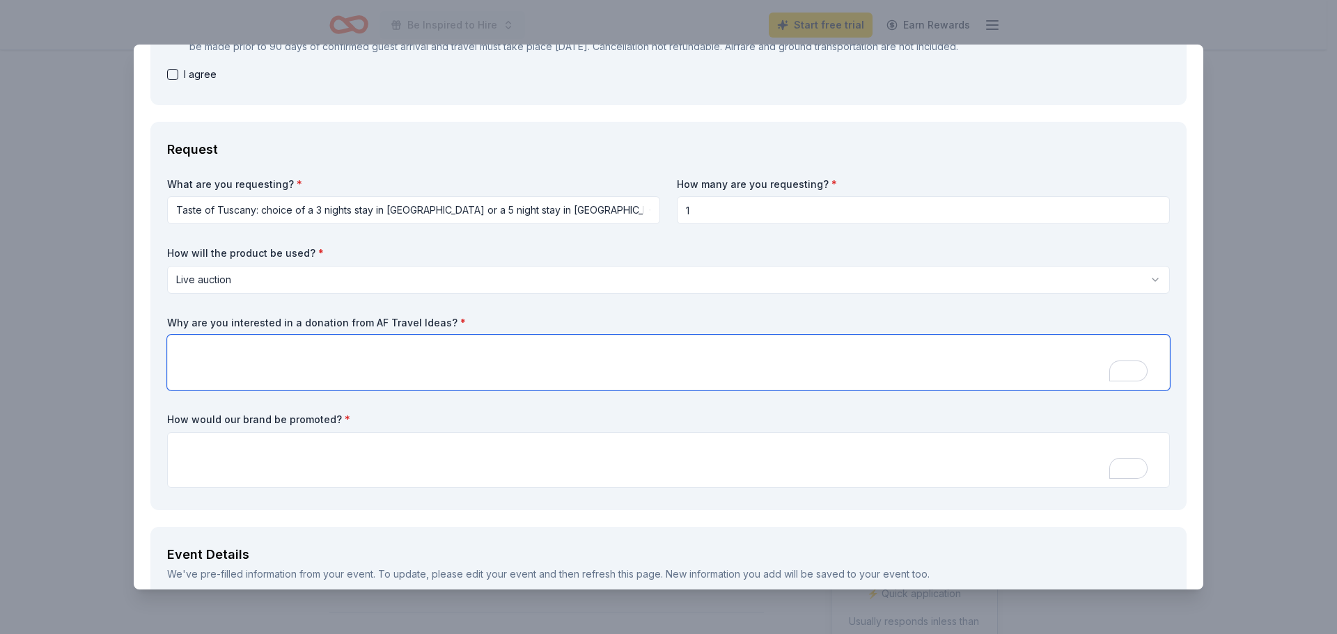
click at [288, 366] on textarea "To enrich screen reader interactions, please activate Accessibility in Grammarl…" at bounding box center [668, 363] width 1003 height 56
paste textarea "A travel experience from AF Travel would be a standout prize at our Be Inspired…"
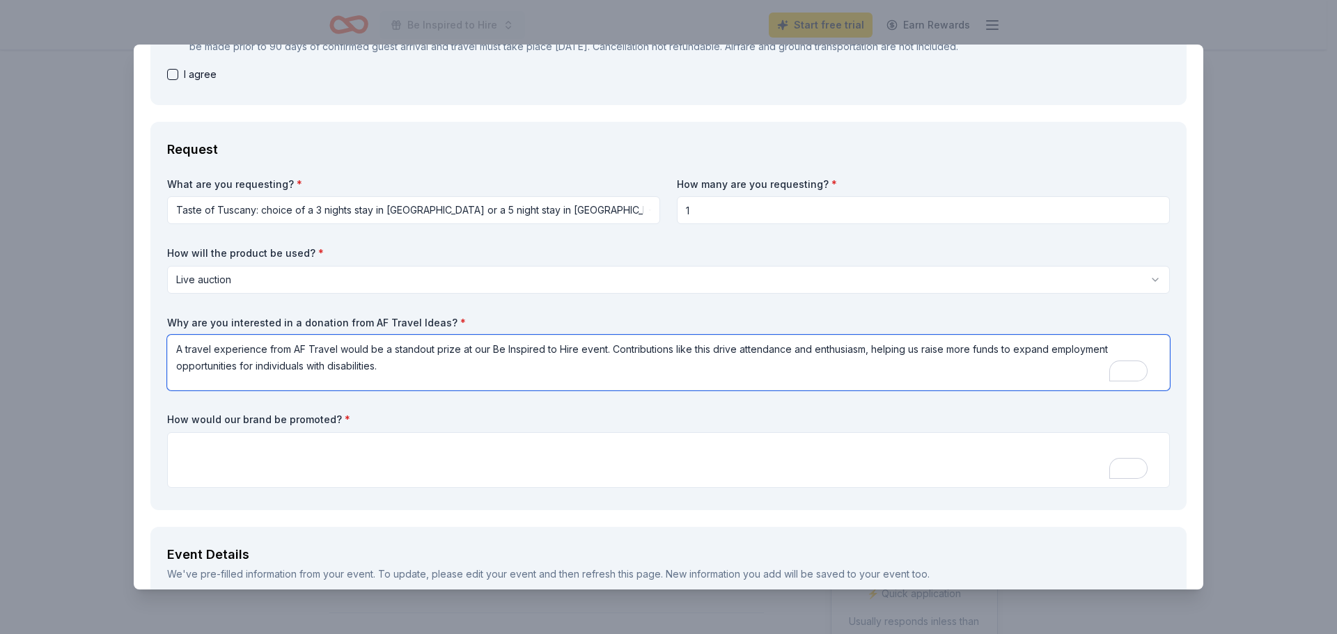
type textarea "A travel experience from AF Travel would be a standout prize at our Be Inspired…"
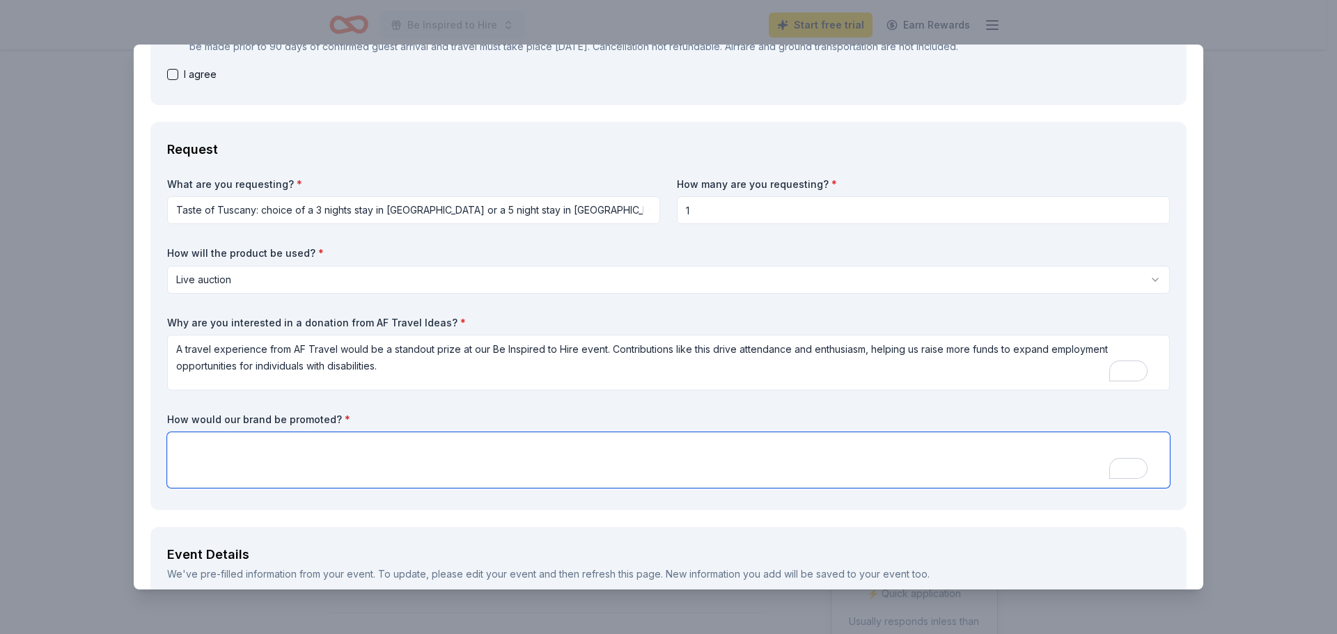
click at [286, 450] on textarea "To enrich screen reader interactions, please activate Accessibility in Grammarl…" at bounding box center [668, 460] width 1003 height 56
paste textarea "AF Travel’s generous travel donation will be featured in our event promotions, …"
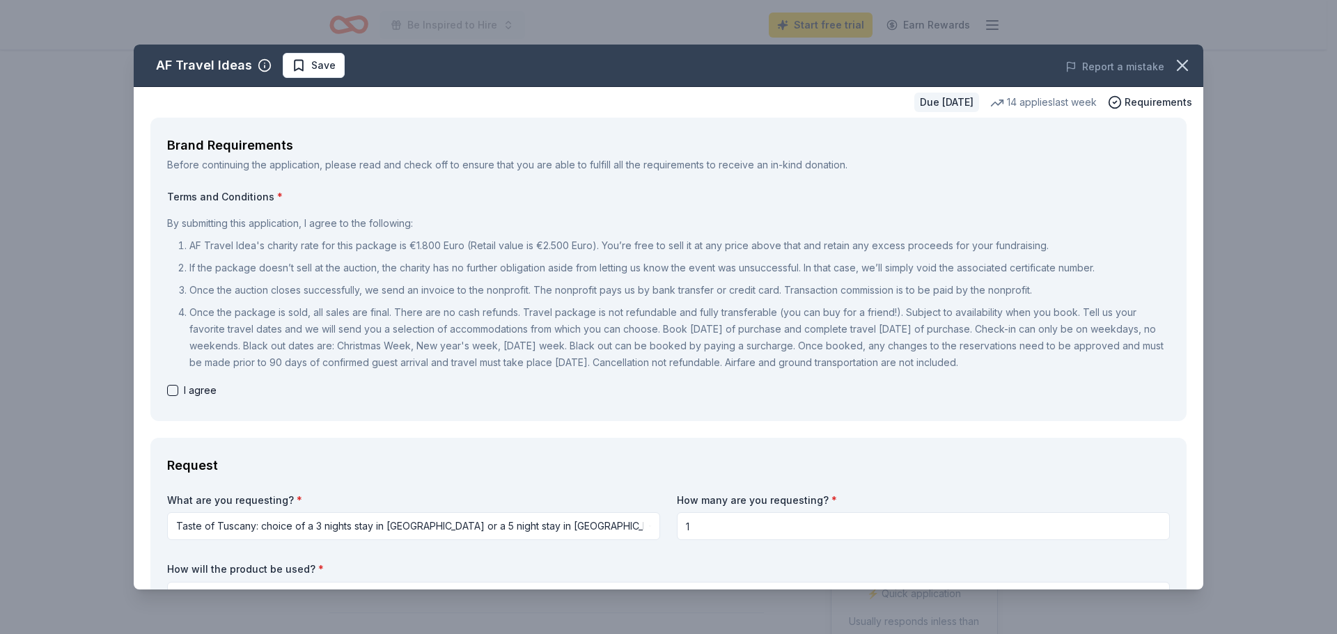
scroll to position [418, 0]
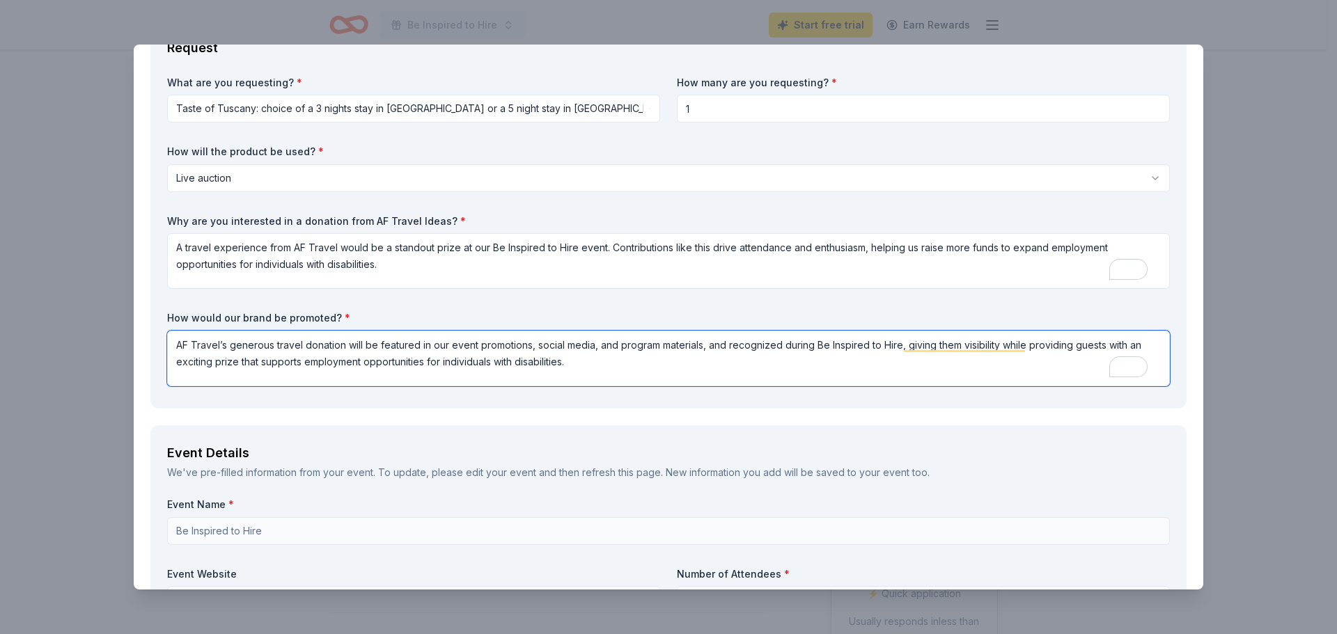
click at [230, 348] on textarea "AF Travel’s generous travel donation will be featured in our event promotions, …" at bounding box center [668, 359] width 1003 height 56
type textarea "AF Travel Ideas generous travel donation will be featured in our event promotio…"
click at [337, 248] on textarea "A travel experience from AF Travel would be a standout prize at our Be Inspired…" at bounding box center [668, 261] width 1003 height 56
type textarea "A travel experience from AF Travel Ideas would be a standout prize at our Be In…"
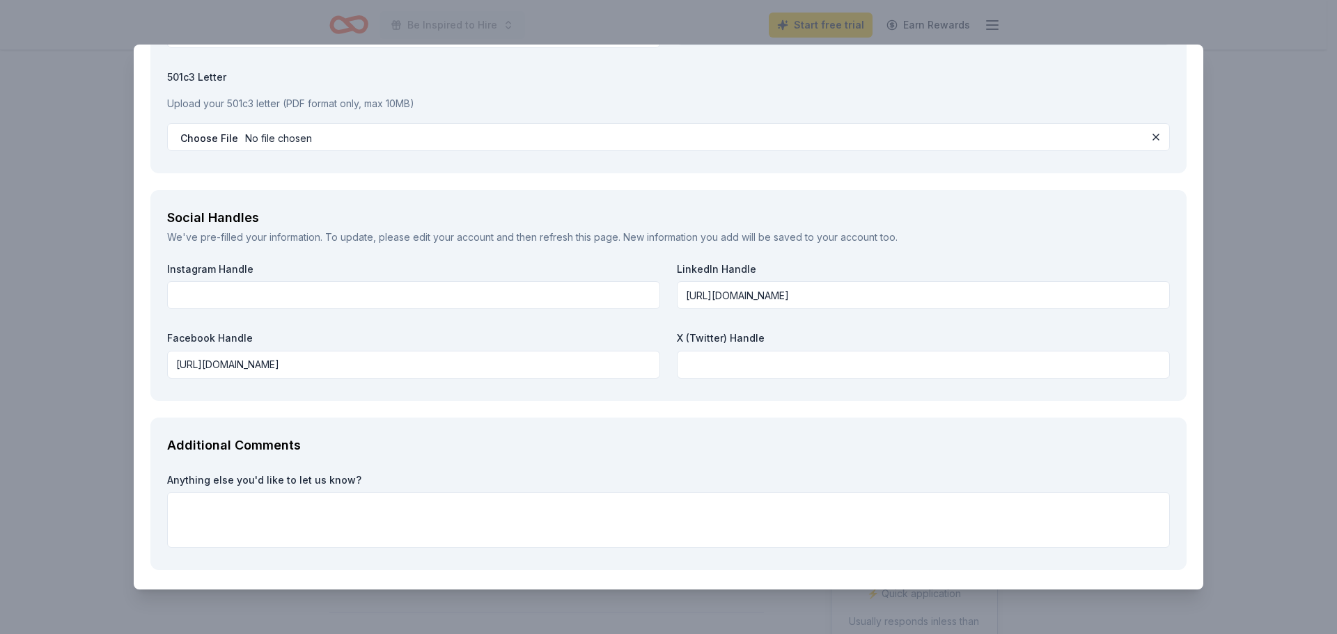
scroll to position [1988, 0]
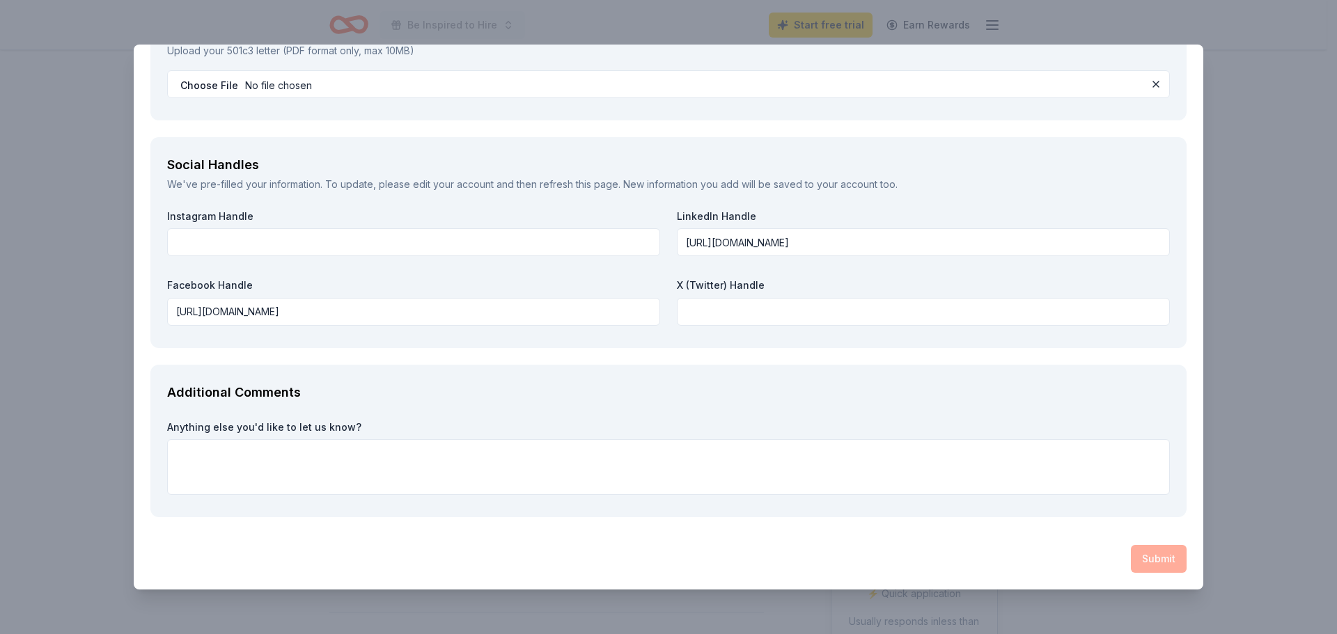
type textarea "AF Travel Ideas' generous travel donation will be featured in our event promoti…"
click at [331, 477] on textarea at bounding box center [668, 467] width 1003 height 56
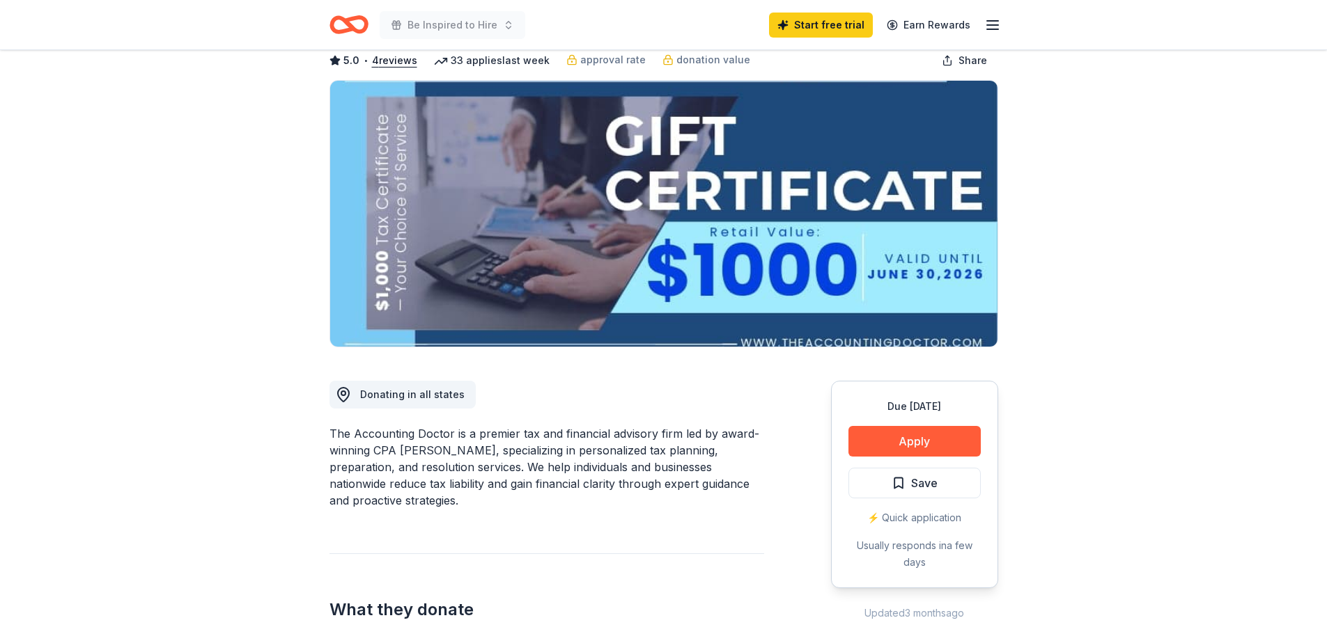
scroll to position [209, 0]
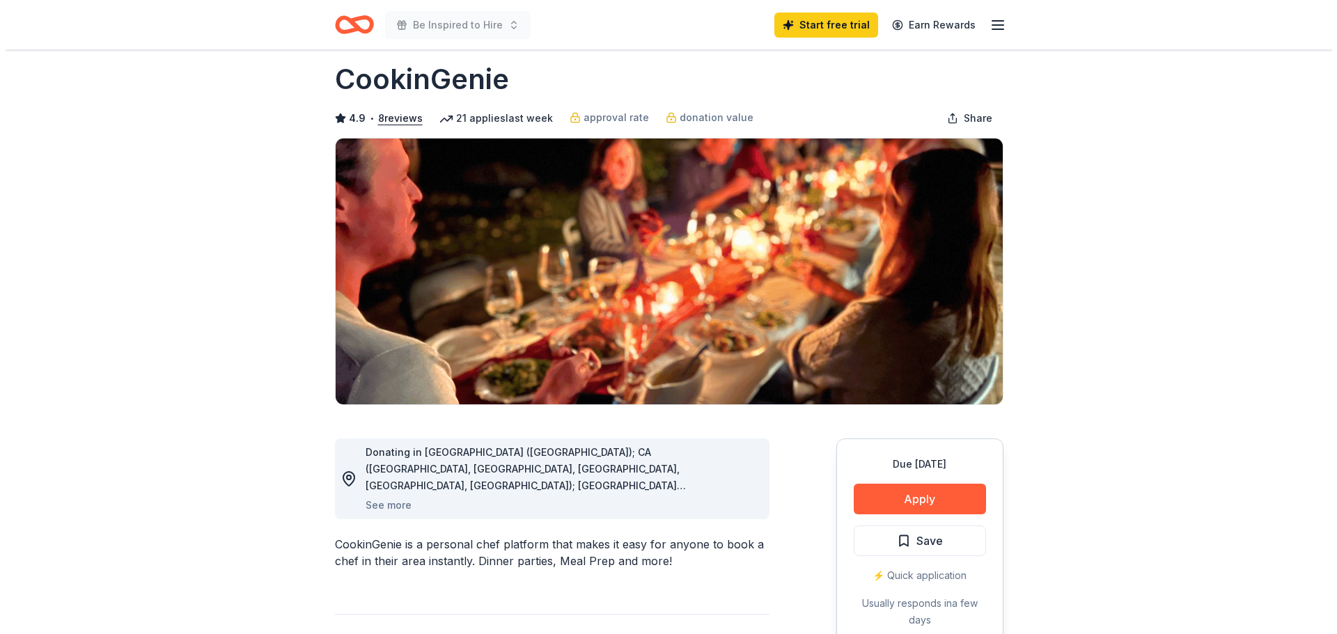
scroll to position [70, 0]
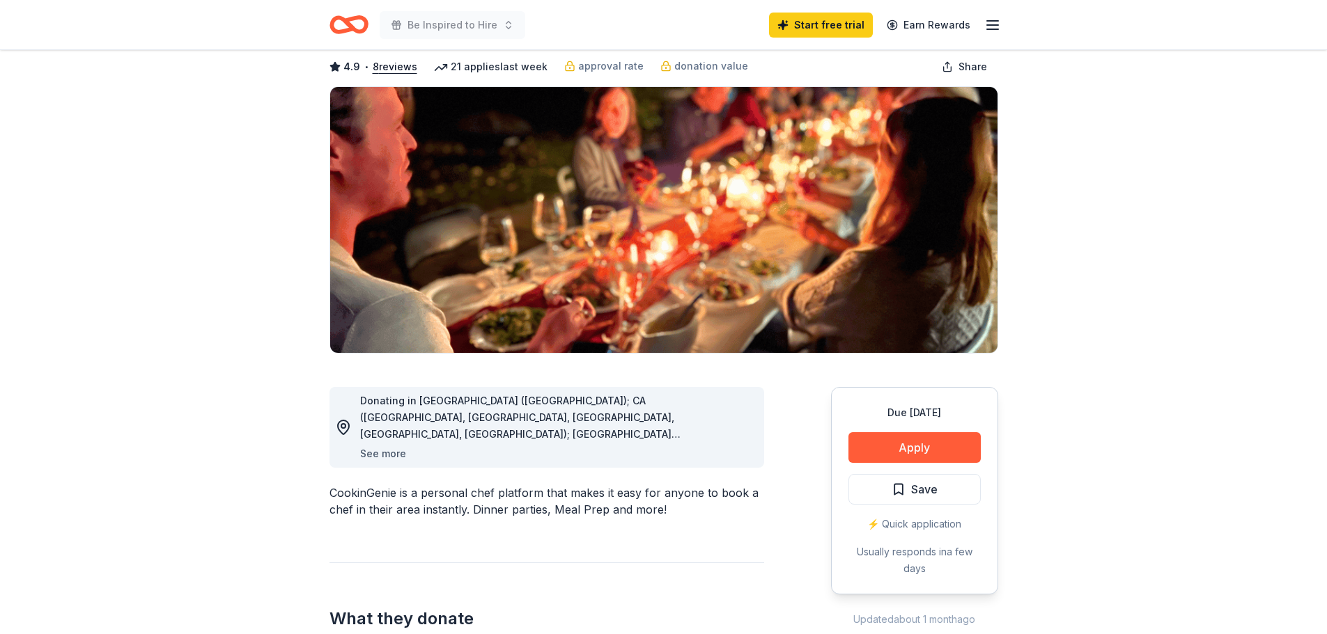
click at [399, 454] on button "See more" at bounding box center [383, 454] width 46 height 17
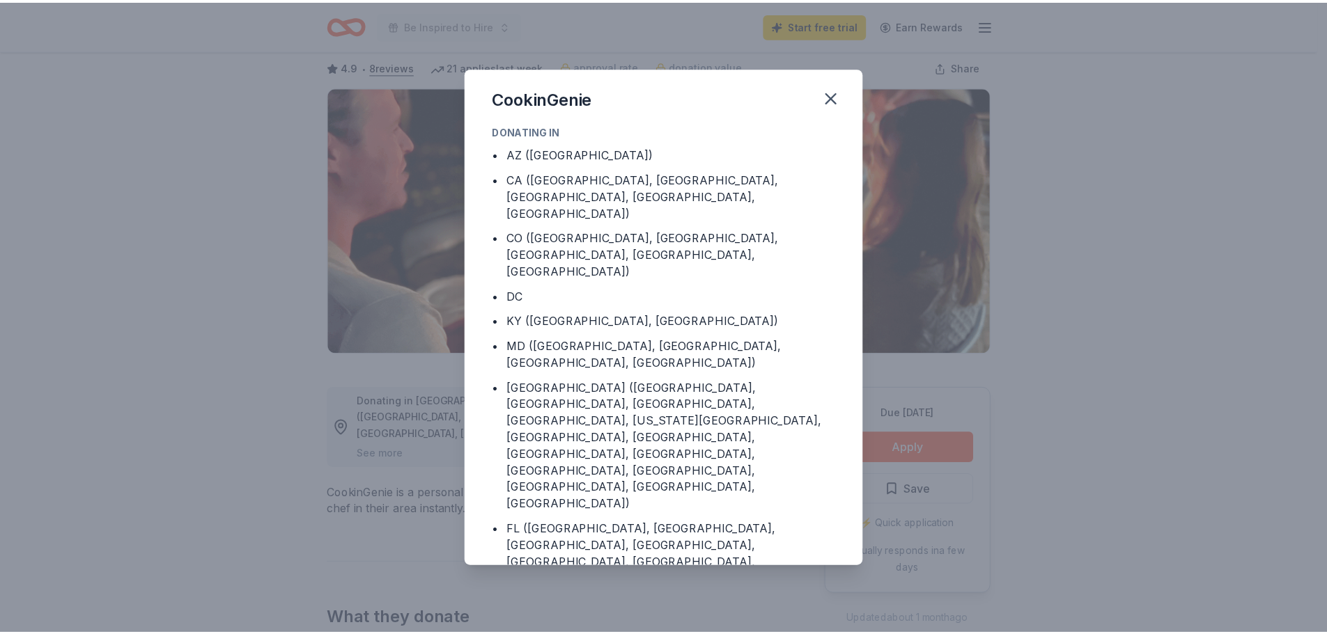
scroll to position [74, 0]
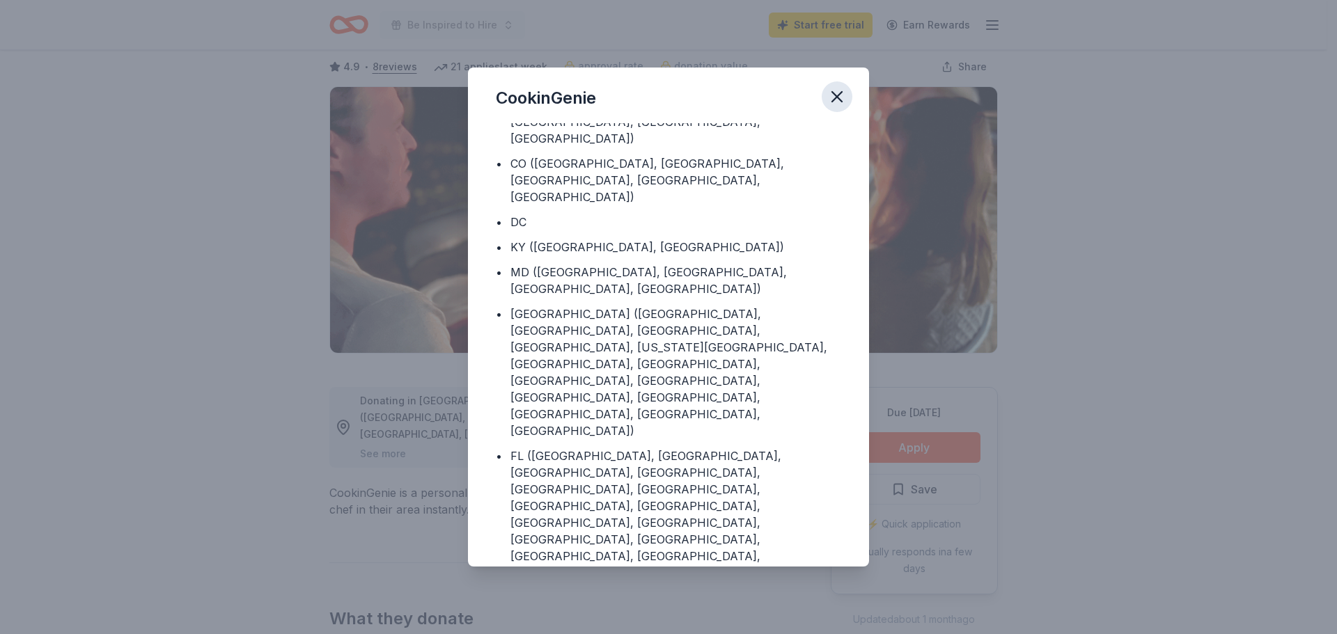
click at [836, 93] on icon "button" at bounding box center [836, 96] width 19 height 19
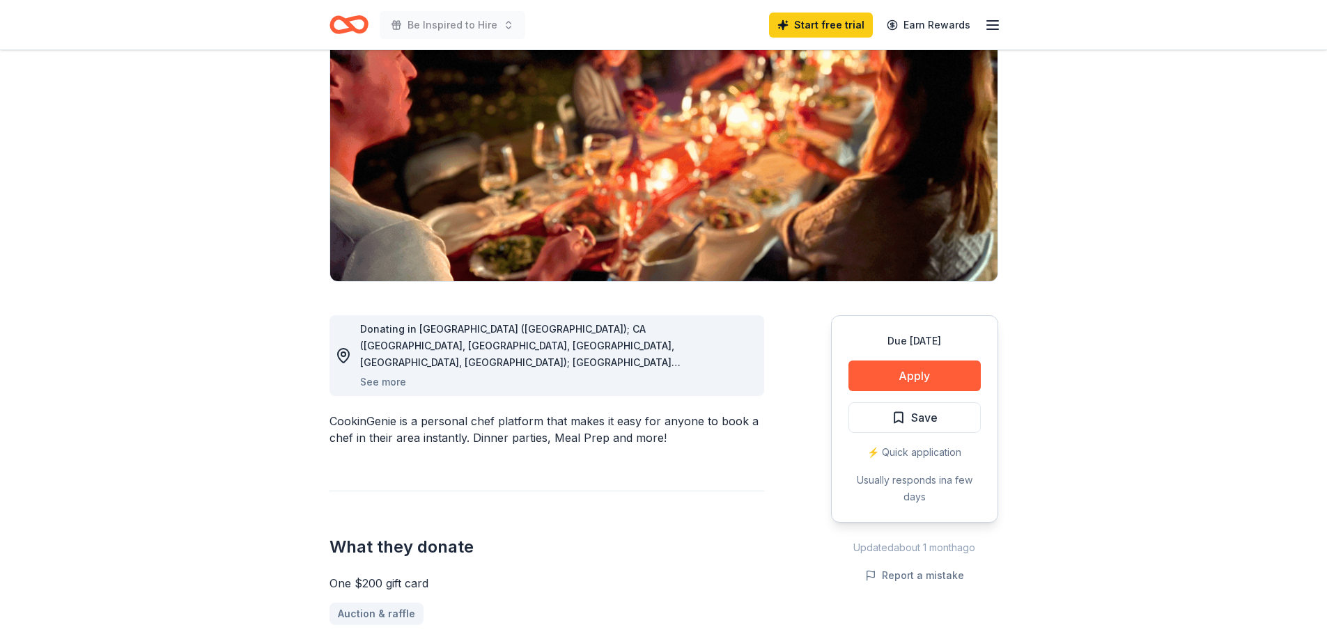
scroll to position [0, 0]
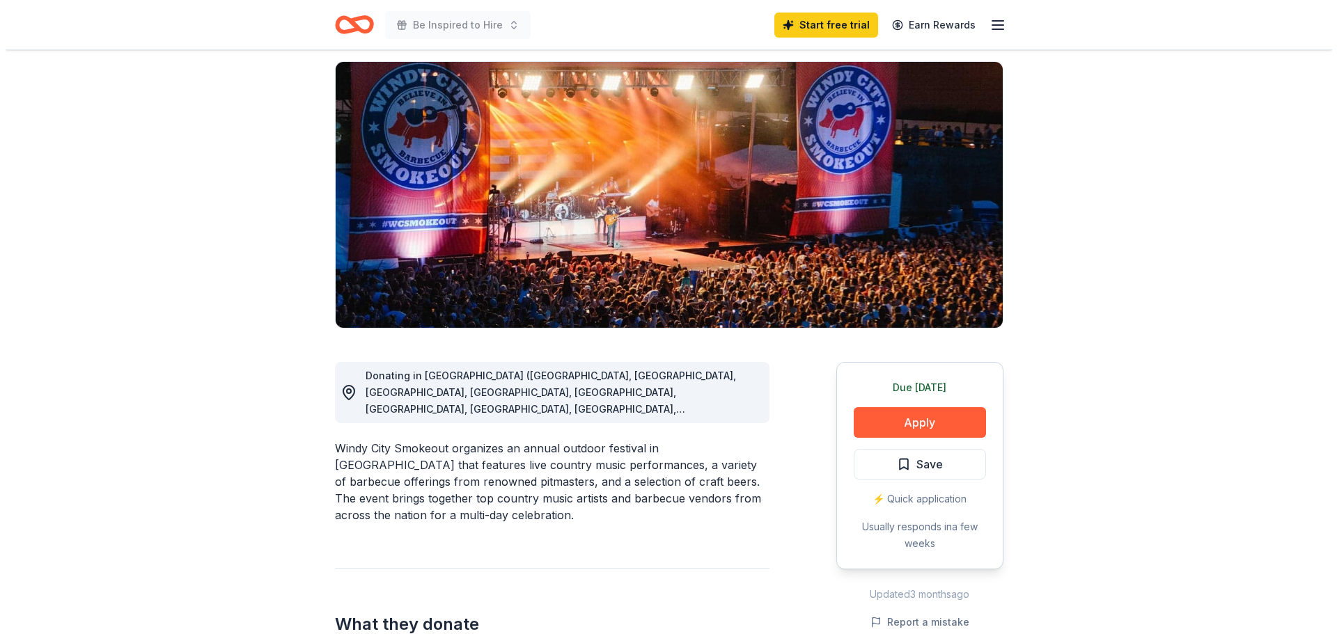
scroll to position [209, 0]
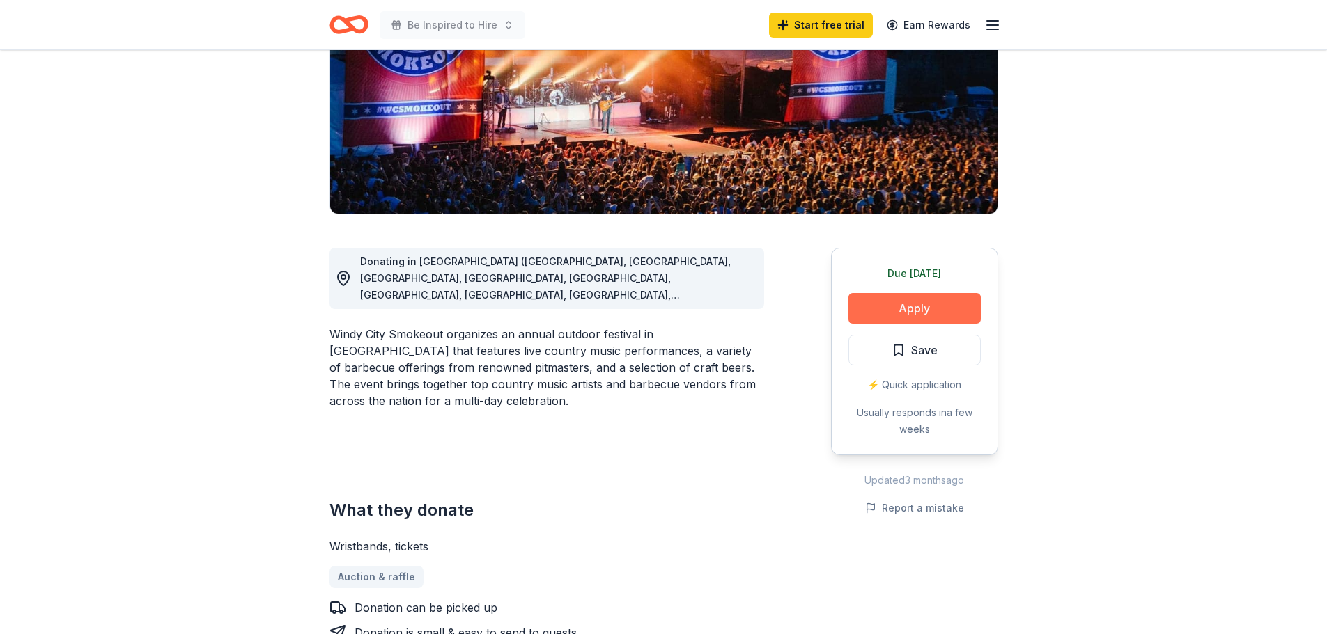
click at [881, 311] on button "Apply" at bounding box center [914, 308] width 132 height 31
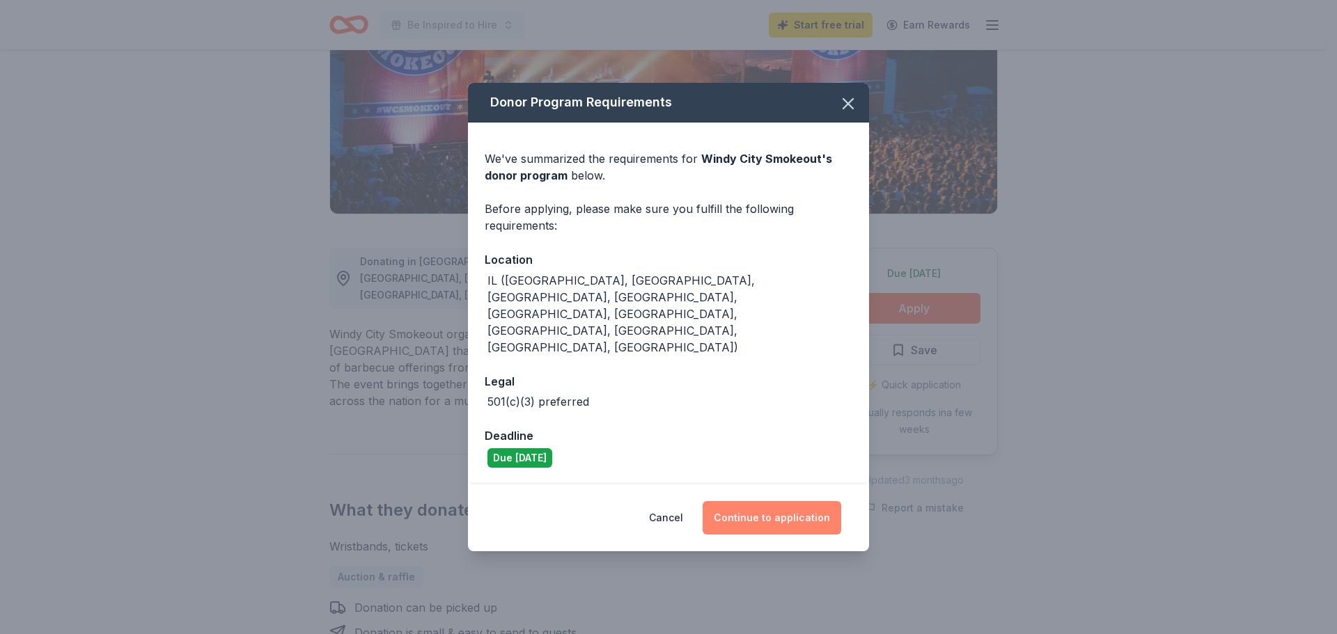
click at [768, 501] on button "Continue to application" at bounding box center [772, 517] width 139 height 33
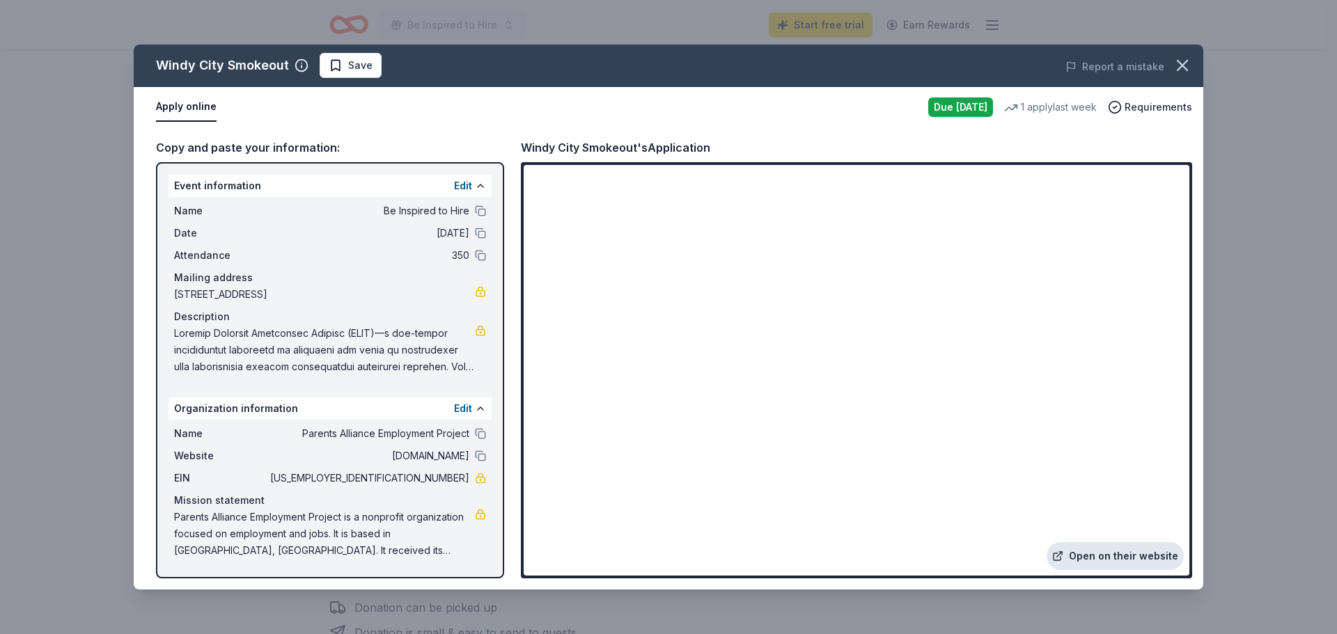
click at [1114, 551] on link "Open on their website" at bounding box center [1115, 556] width 137 height 28
